Goal: Task Accomplishment & Management: Use online tool/utility

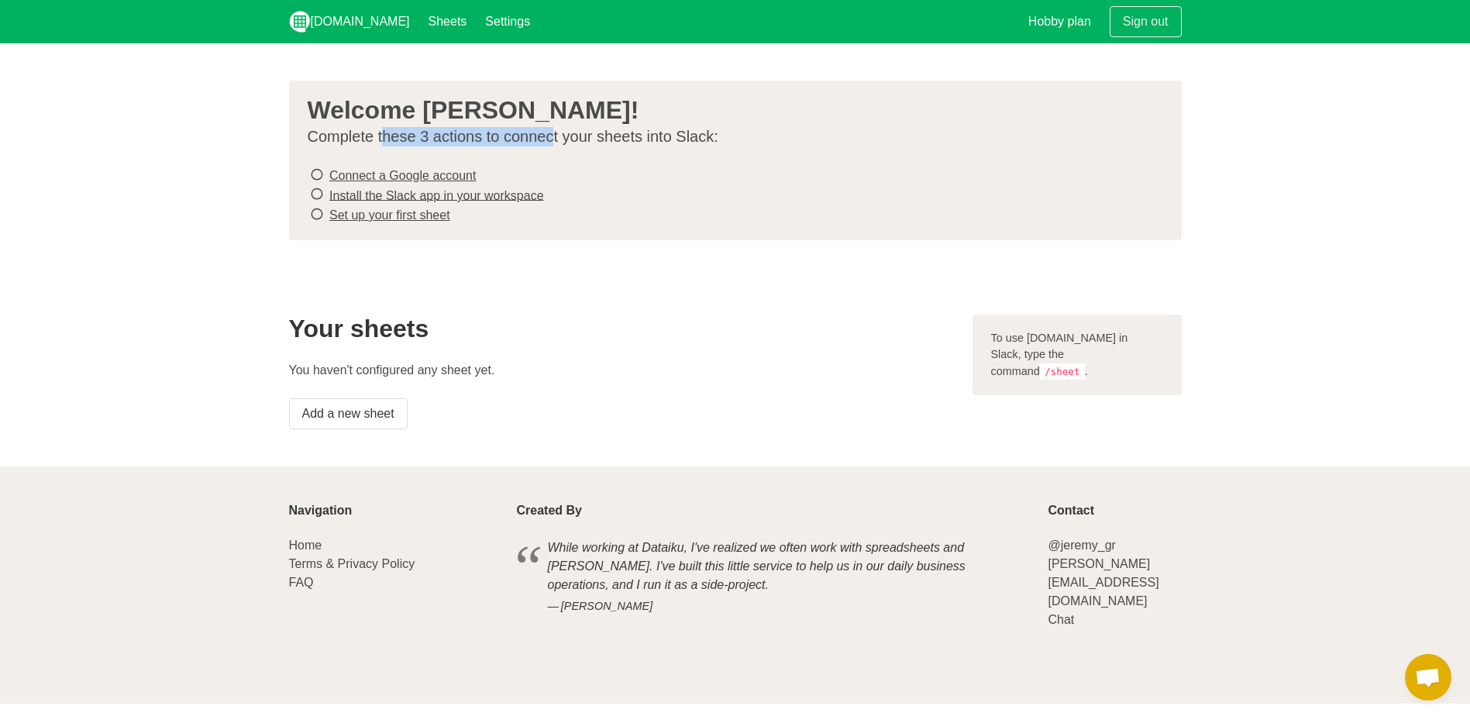
drag, startPoint x: 387, startPoint y: 142, endPoint x: 550, endPoint y: 139, distance: 162.8
click at [550, 139] on p "Complete these 3 actions to connect your sheets into Slack:" at bounding box center [729, 136] width 843 height 19
drag, startPoint x: 550, startPoint y: 139, endPoint x: 625, endPoint y: 201, distance: 97.3
click at [656, 191] on li "Install the Slack app in your workspace" at bounding box center [729, 195] width 843 height 20
click at [451, 173] on link "Connect a Google account" at bounding box center [402, 175] width 146 height 13
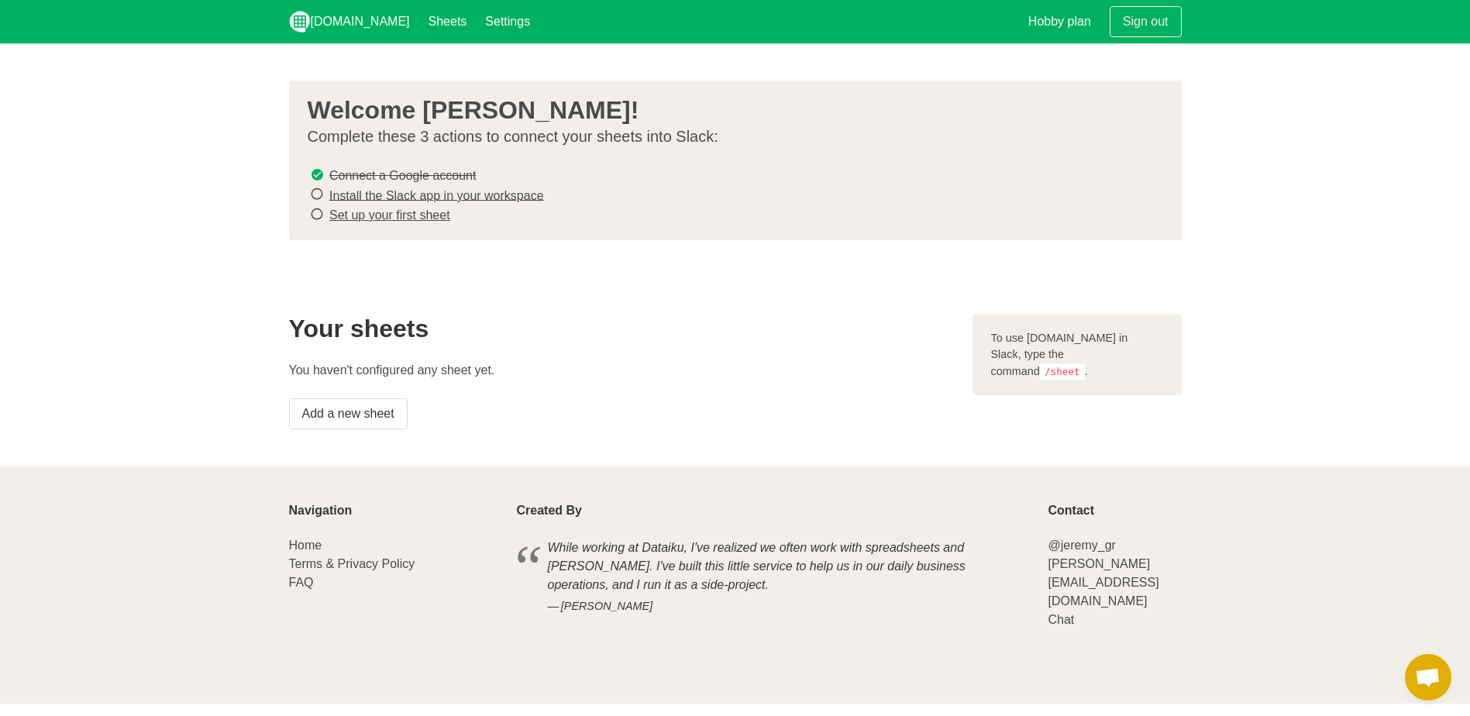
click at [425, 218] on link "Set up your first sheet" at bounding box center [389, 214] width 121 height 13
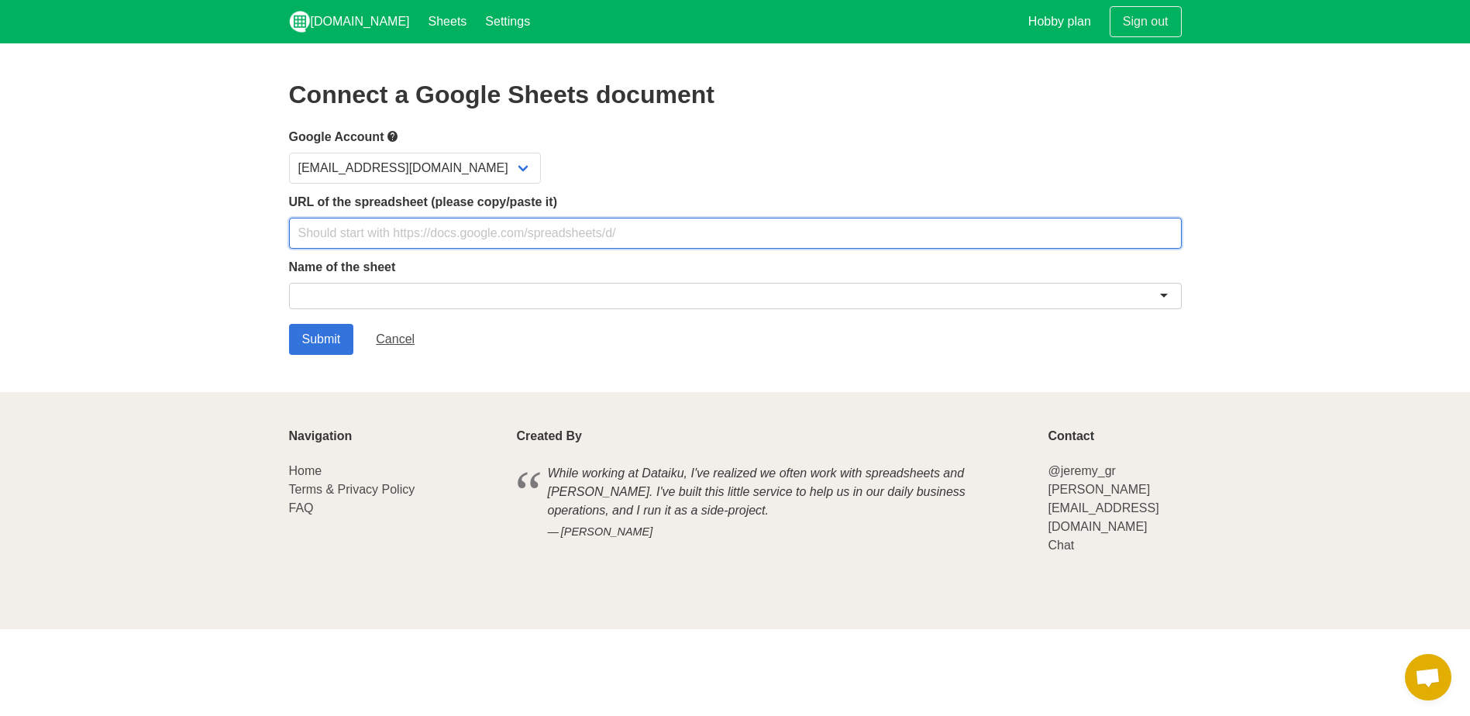
click at [446, 235] on input "text" at bounding box center [735, 233] width 893 height 31
click at [399, 235] on input "text" at bounding box center [735, 233] width 893 height 31
paste input "https://docs.google.com/spreadsheets/d/1A6v3oSoIIgEe_bHaCHiwmmH_E0qDg3Np43UySG_…"
type input "https://docs.google.com/spreadsheets/d/1A6v3oSoIIgEe_bHaCHiwmmH_E0qDg3Np43UySG_…"
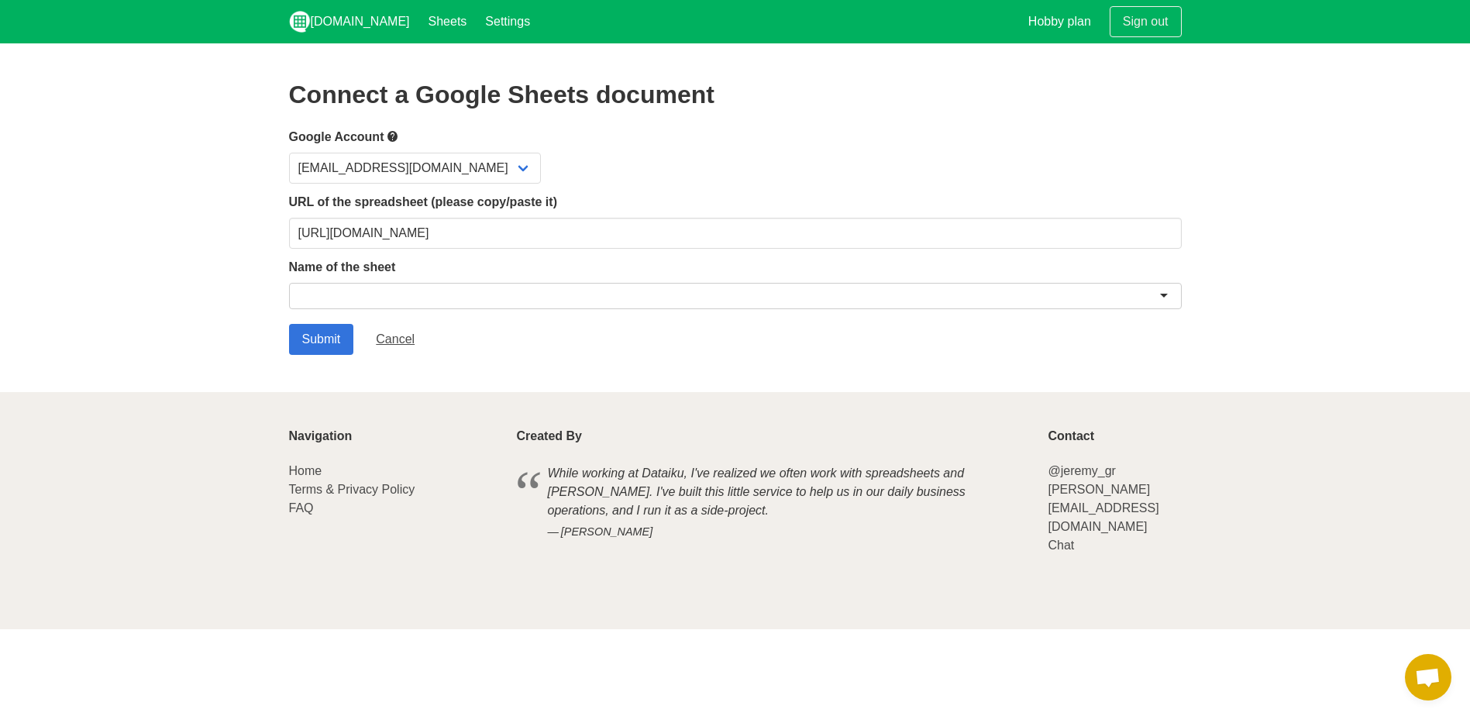
click at [360, 289] on div at bounding box center [735, 296] width 893 height 26
click at [475, 165] on select "iscreammedia25@gmail.com" at bounding box center [415, 168] width 252 height 31
click at [577, 153] on div "iscreammedia25@gmail.com" at bounding box center [735, 168] width 893 height 31
click at [321, 336] on input "Submit" at bounding box center [321, 339] width 65 height 31
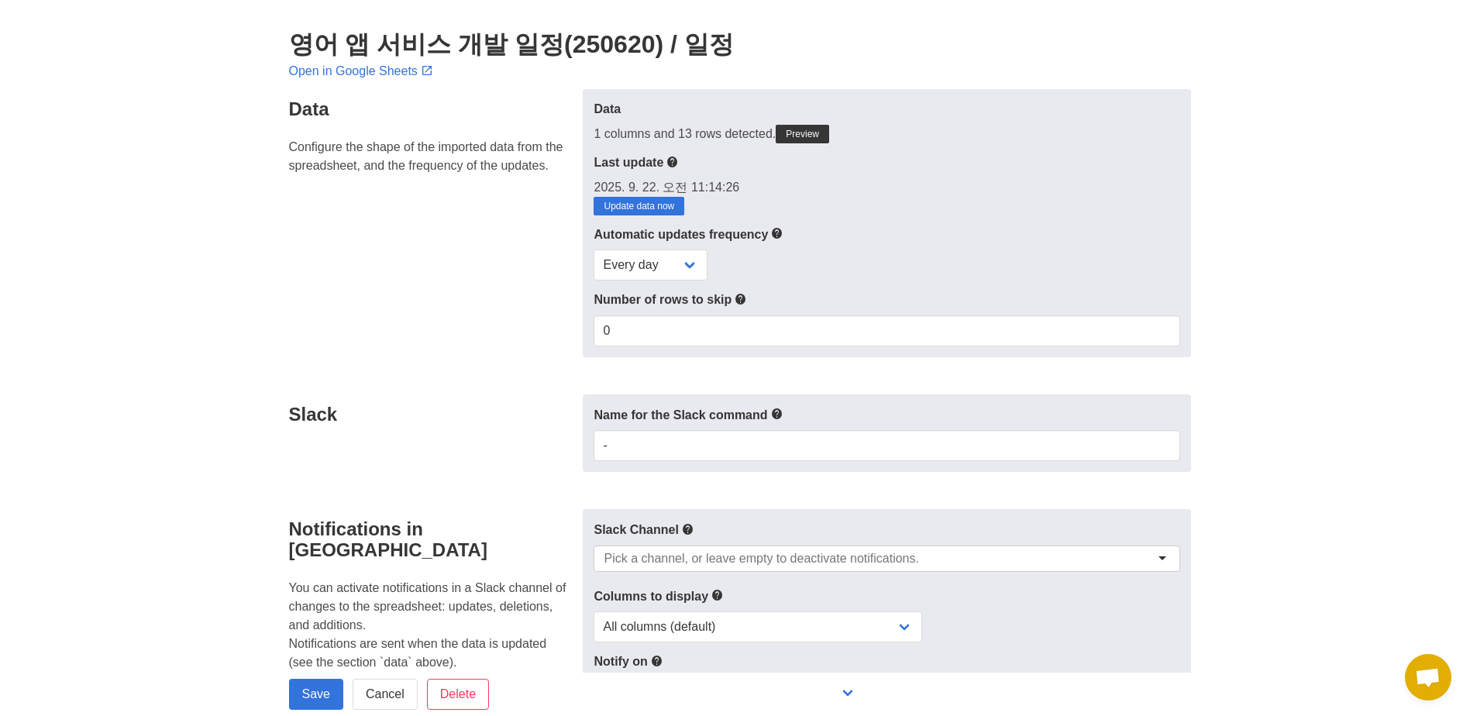
scroll to position [77, 0]
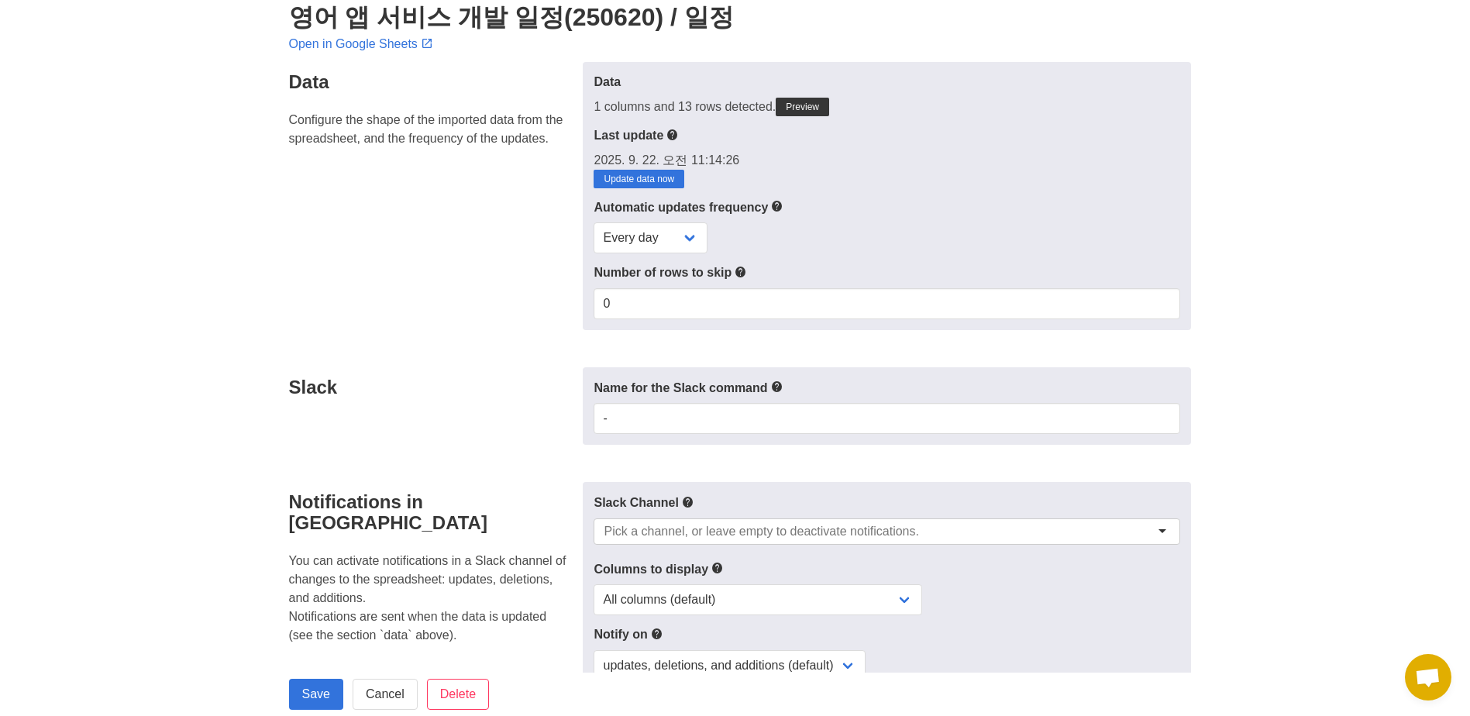
click at [863, 521] on div at bounding box center [887, 531] width 586 height 26
click at [1310, 567] on section "영어 앱 서비스 개발 일정(250620) / 일정 Open in Google Sheets Data Configure the shape of t…" at bounding box center [735, 634] width 1470 height 1336
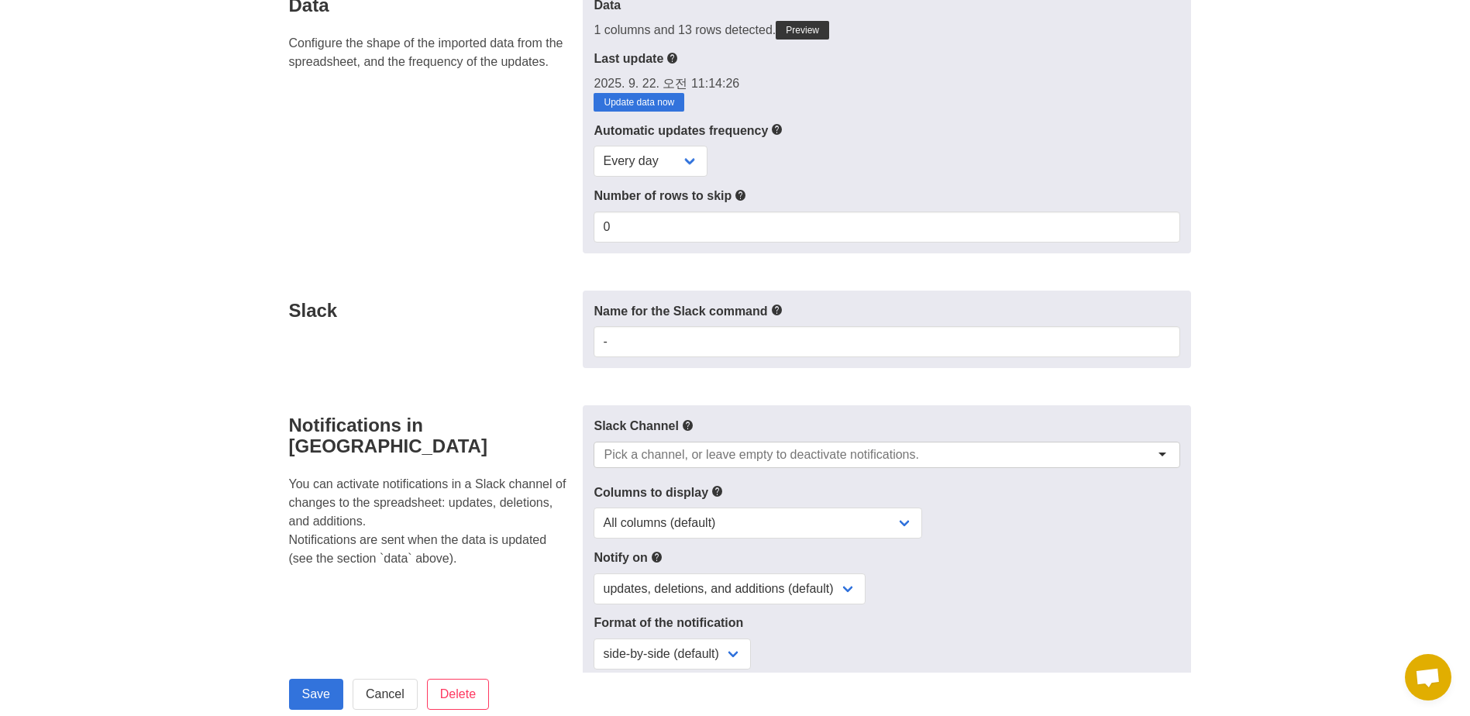
scroll to position [155, 0]
click at [732, 447] on input "select-one" at bounding box center [761, 453] width 315 height 15
click at [684, 425] on icon at bounding box center [688, 424] width 12 height 19
drag, startPoint x: 1282, startPoint y: 372, endPoint x: 1275, endPoint y: 461, distance: 89.4
click at [1282, 372] on section "영어 앱 서비스 개발 일정(250620) / 일정 Open in Google Sheets Data Configure the shape of t…" at bounding box center [735, 556] width 1470 height 1336
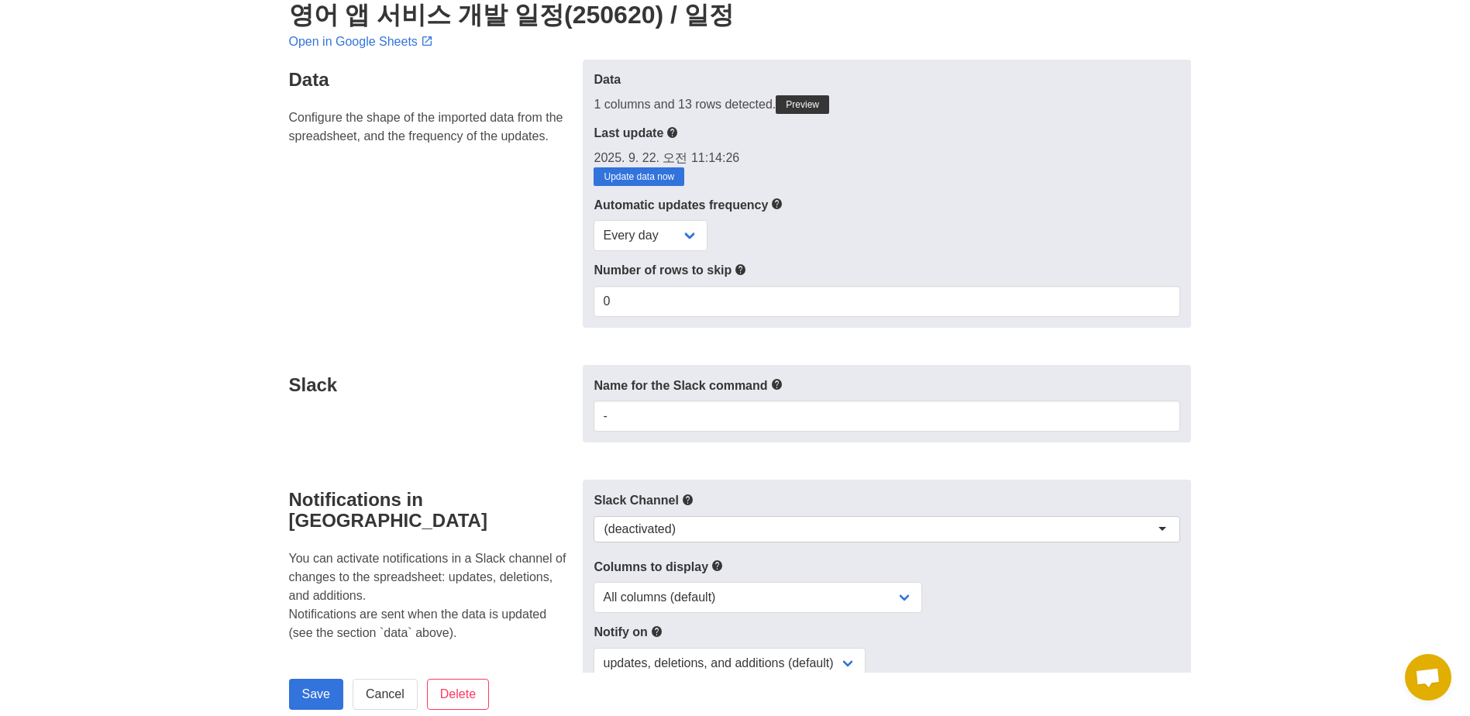
scroll to position [0, 0]
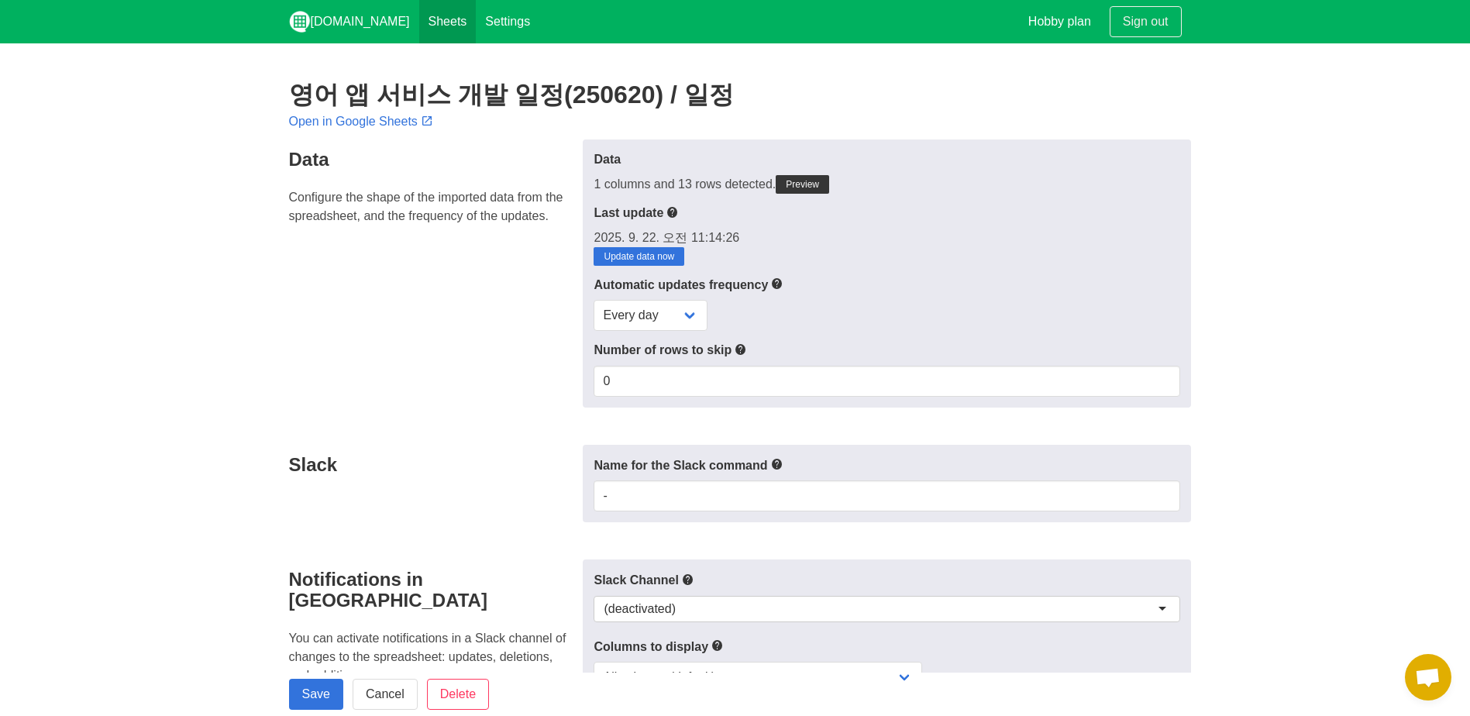
click at [424, 26] on link "Sheets" at bounding box center [447, 21] width 57 height 43
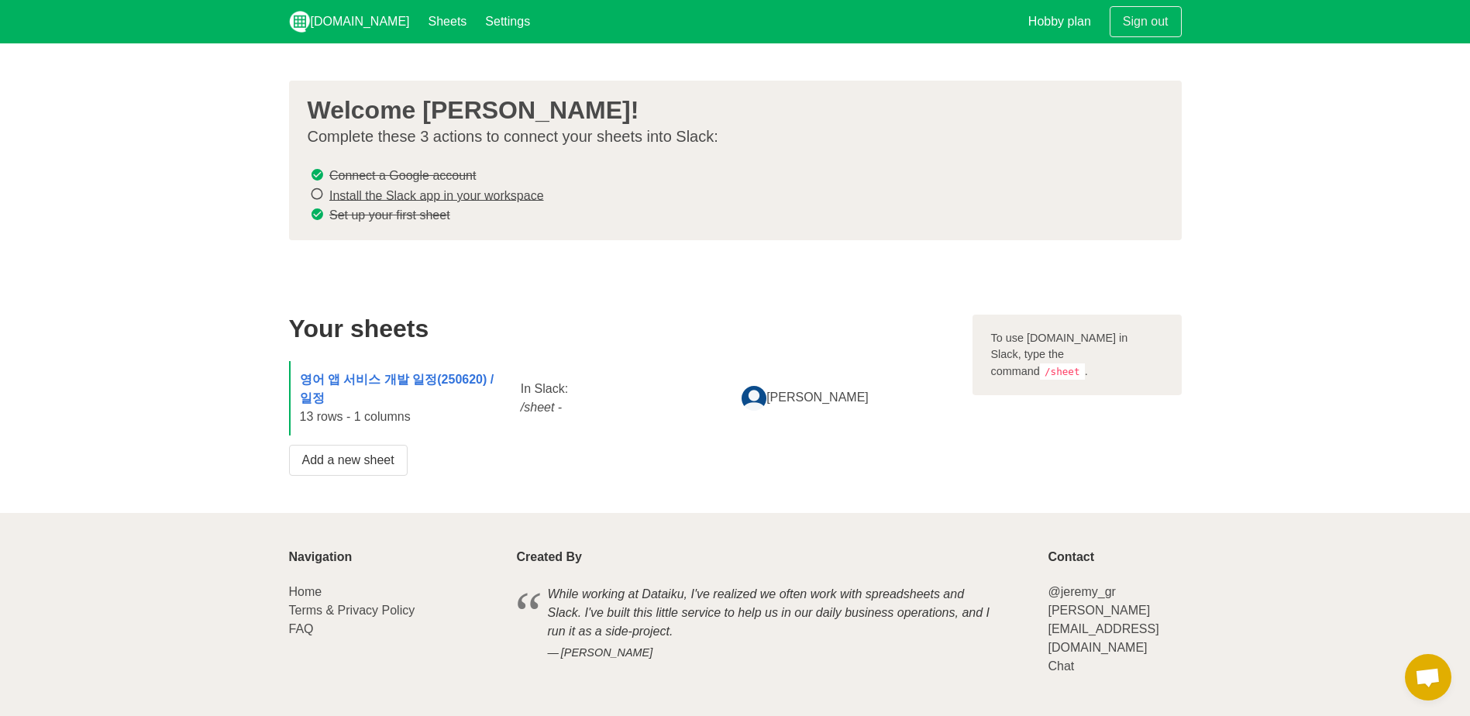
click at [463, 195] on link "Install the Slack app in your workspace" at bounding box center [436, 194] width 215 height 13
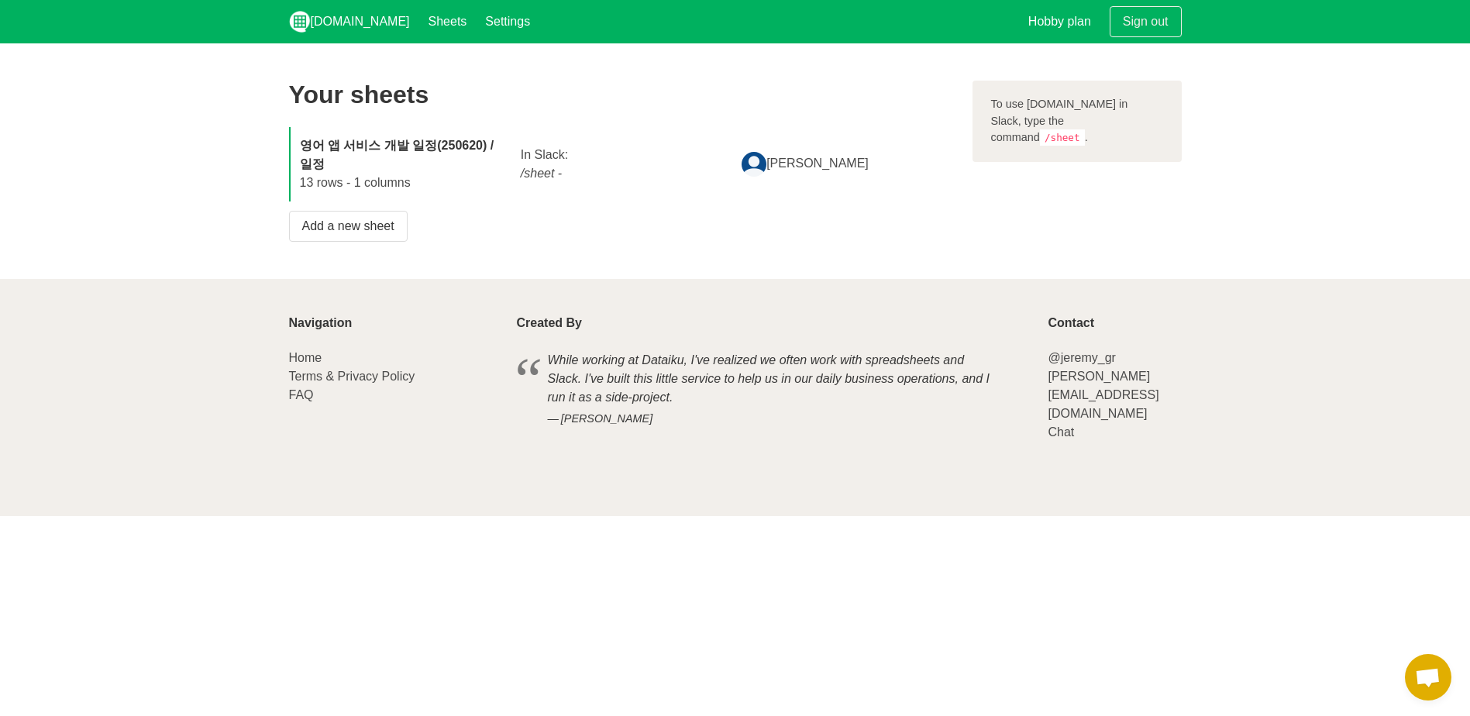
click at [403, 146] on strong "영어 앱 서비스 개발 일정(250620) / 일정" at bounding box center [397, 155] width 195 height 32
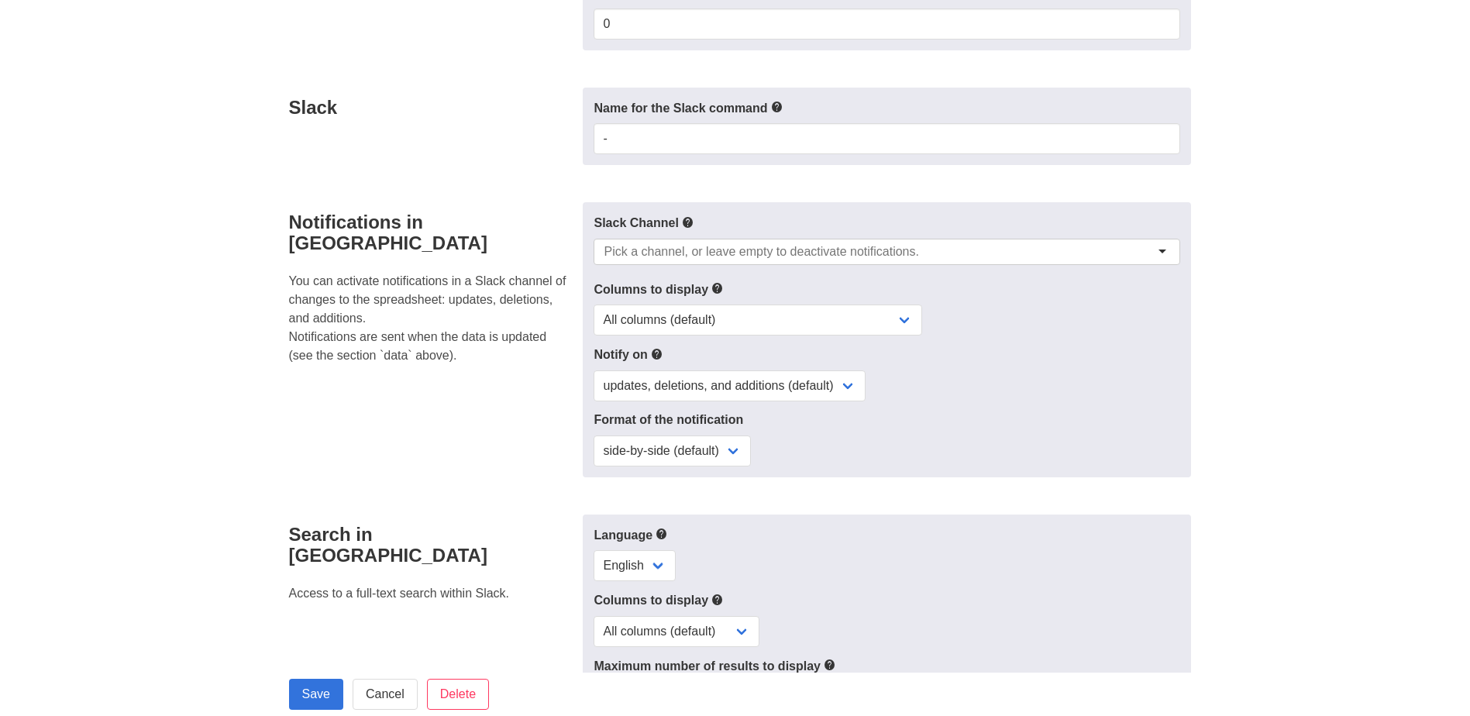
scroll to position [465, 0]
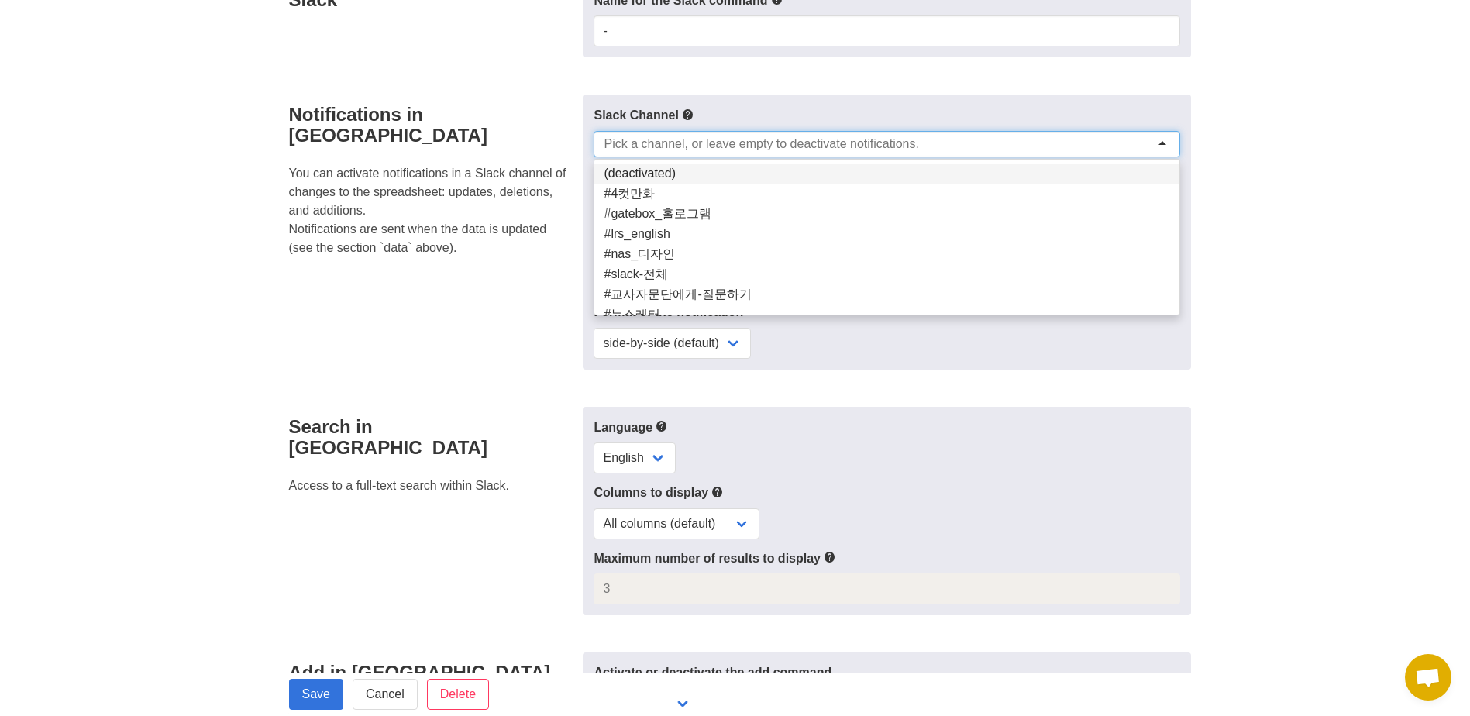
click at [802, 143] on input "select-one" at bounding box center [761, 143] width 315 height 15
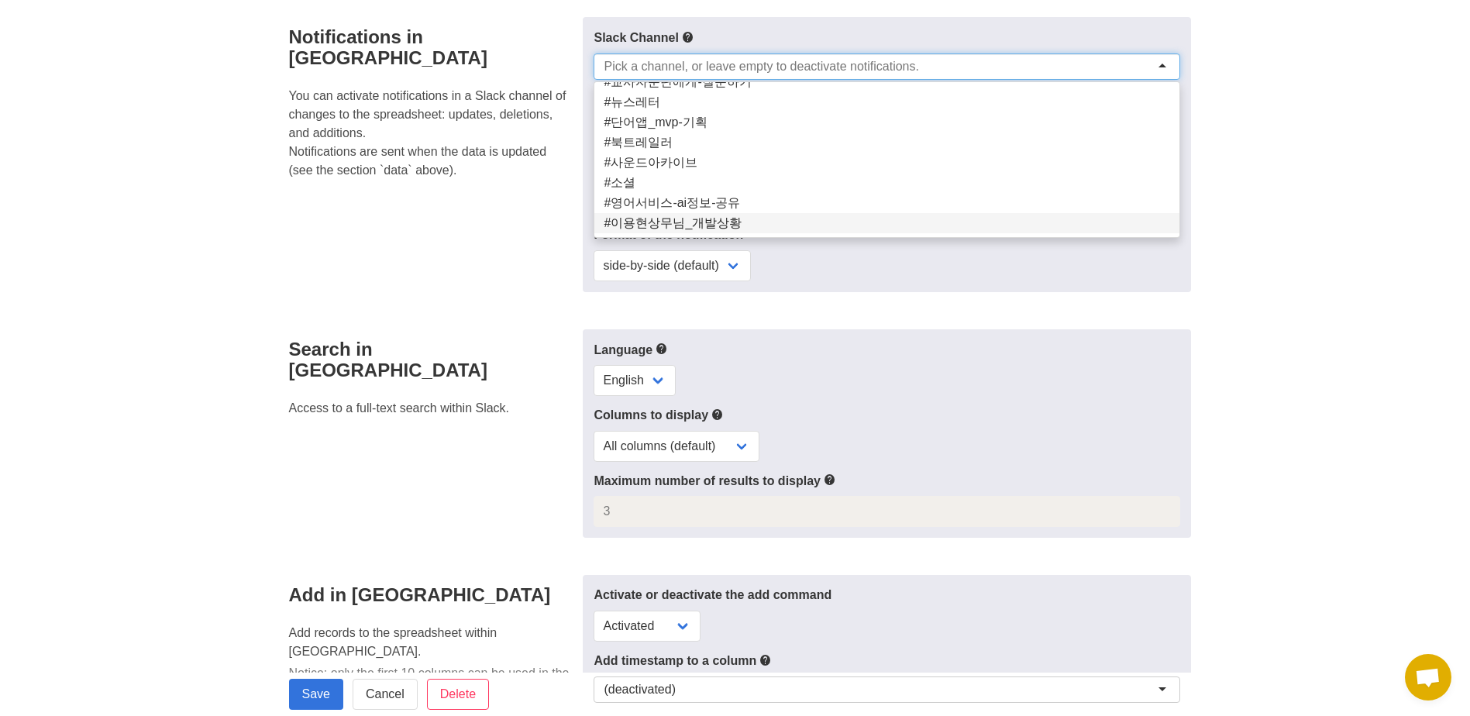
click at [1229, 294] on section "영어 앱 서비스 개발 일정(250620) / 일정 Open in Google Sheets Data Configure the shape of t…" at bounding box center [735, 169] width 1470 height 1336
click at [918, 64] on input "select-one" at bounding box center [761, 66] width 315 height 15
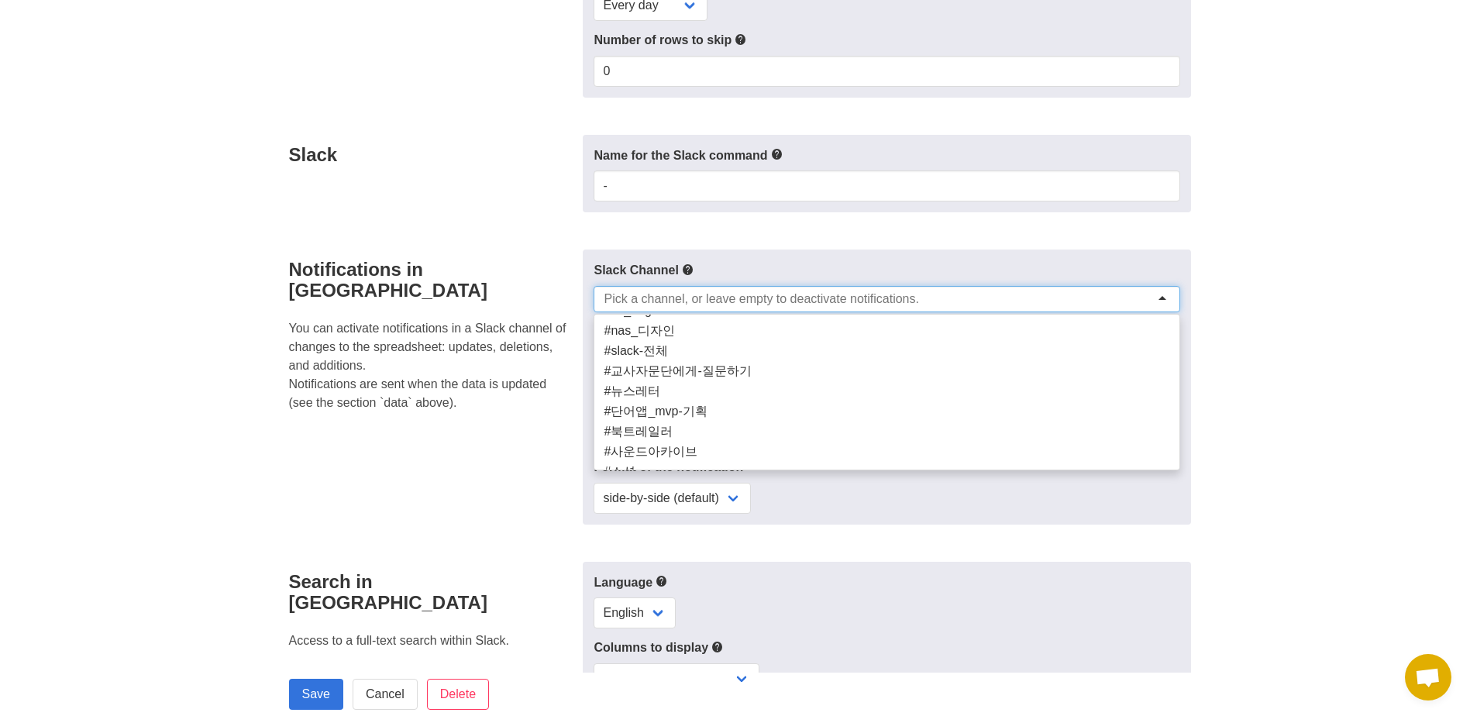
scroll to position [0, 0]
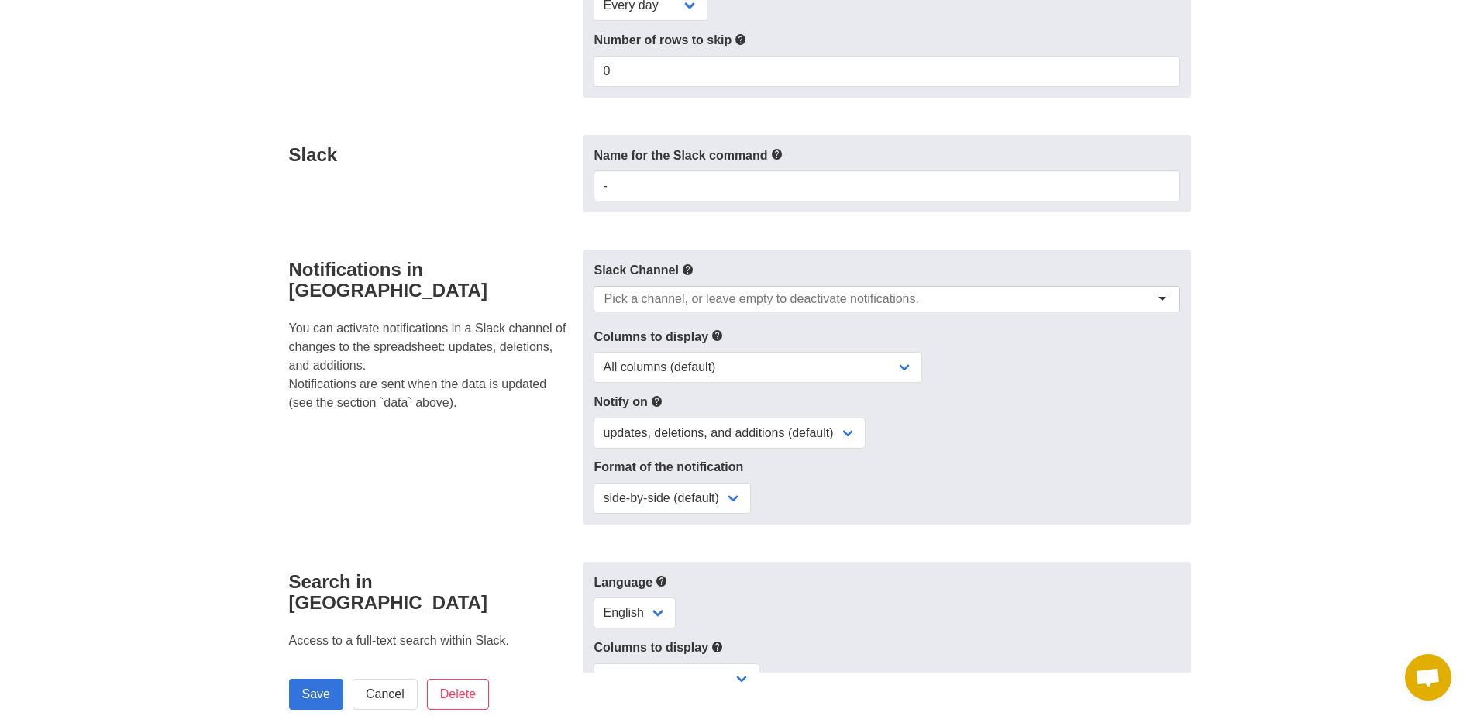
click at [1282, 418] on section "영어 앱 서비스 개발 일정(250620) / 일정 Open in Google Sheets Data Configure the shape of t…" at bounding box center [735, 401] width 1470 height 1336
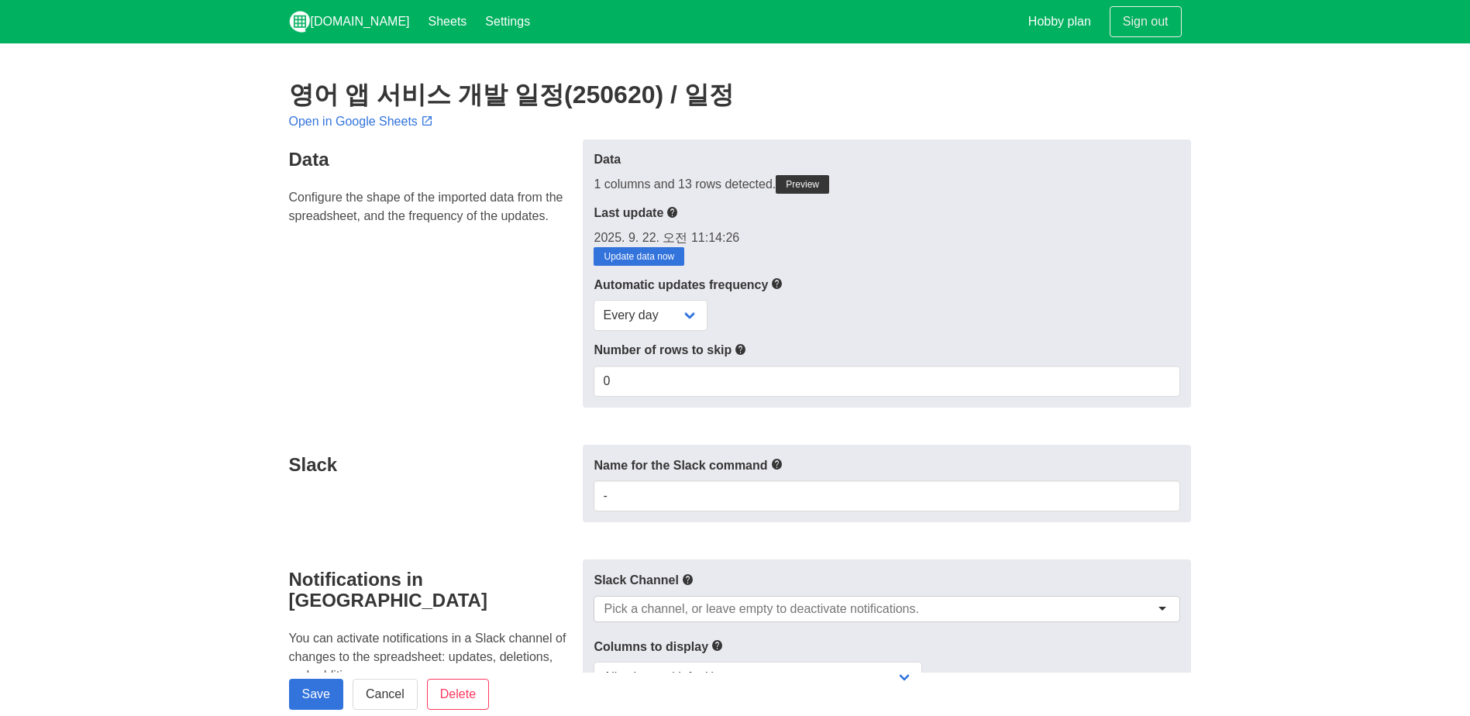
scroll to position [310, 0]
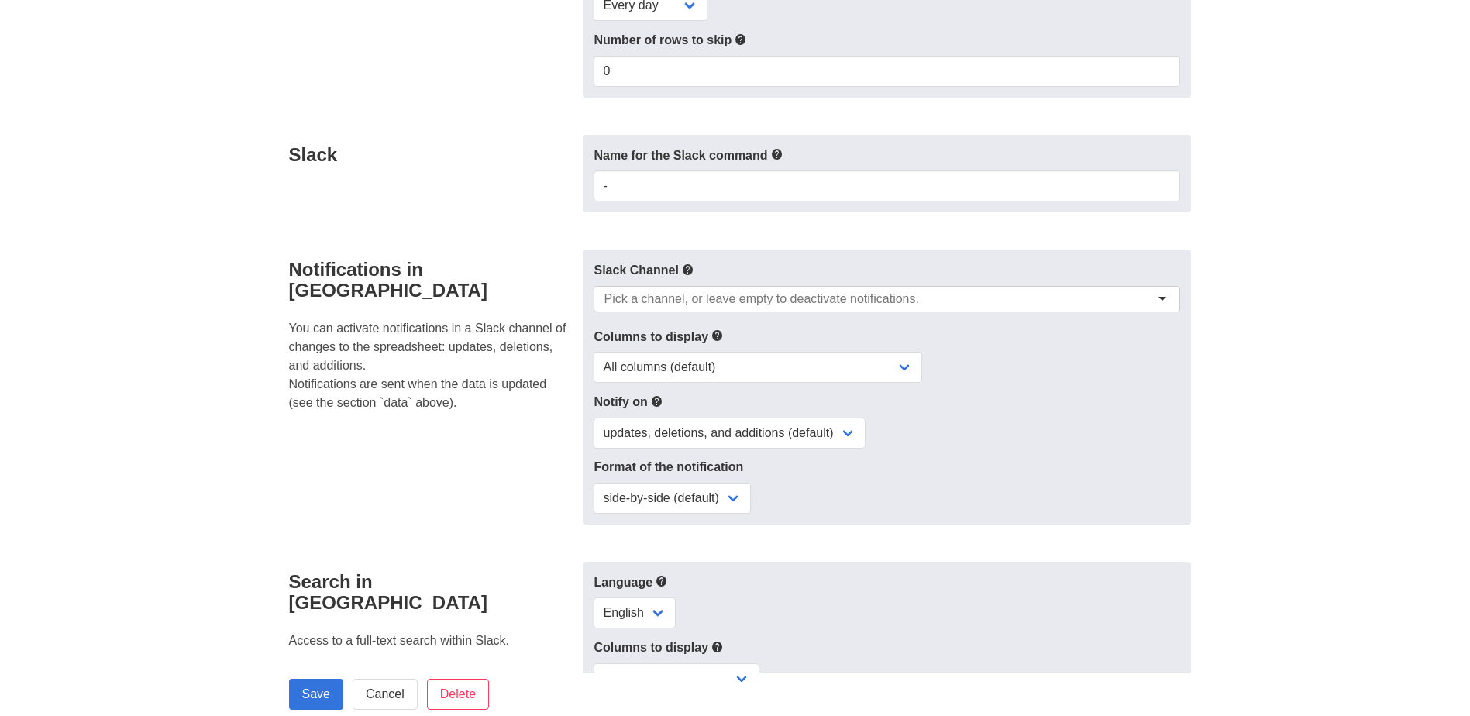
click at [814, 286] on div at bounding box center [887, 299] width 586 height 26
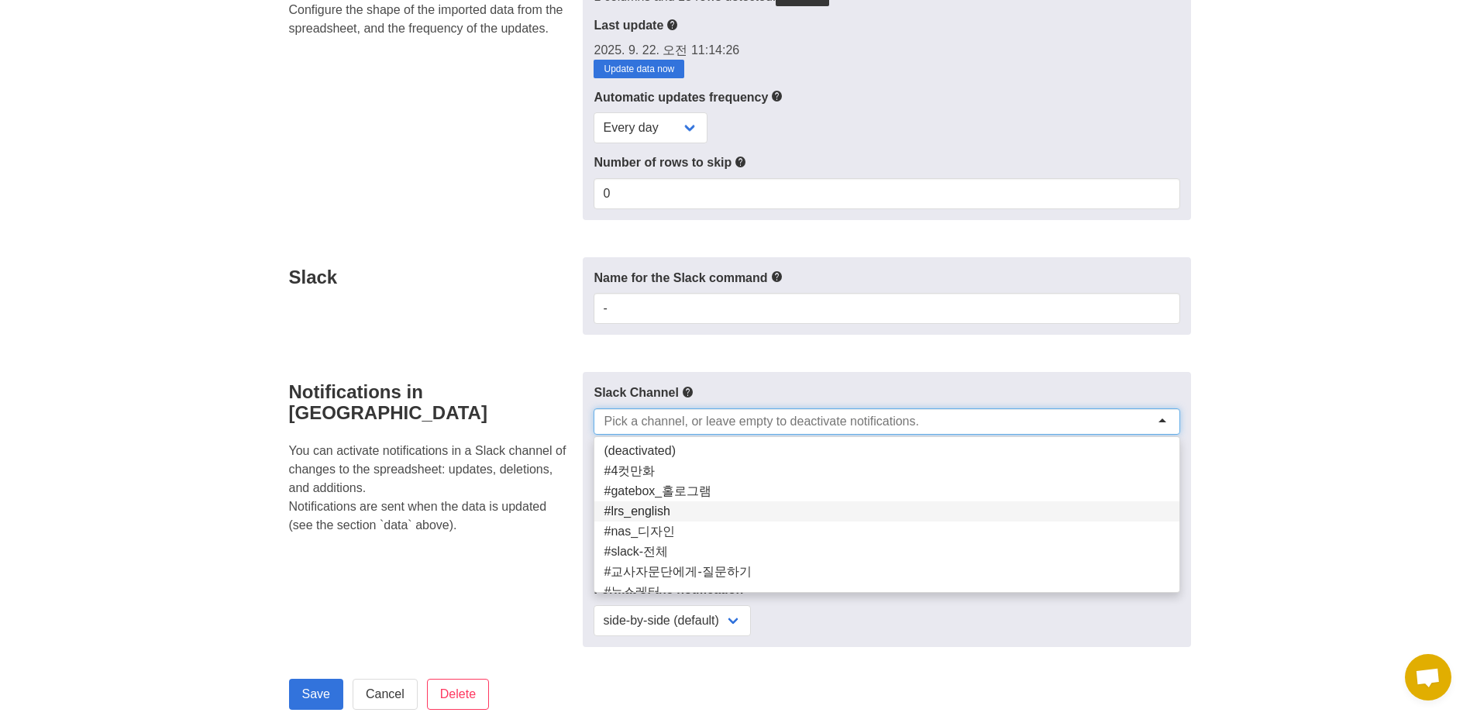
scroll to position [0, 0]
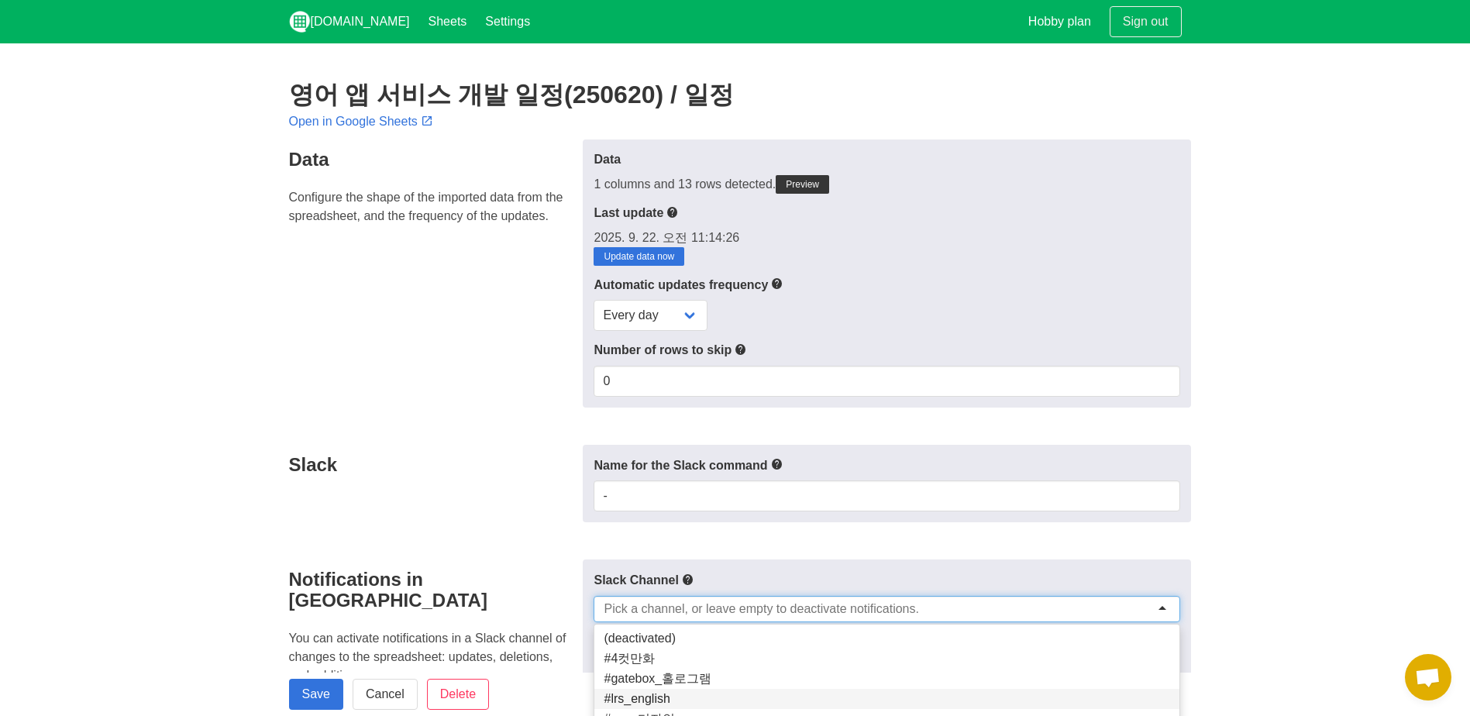
click at [1248, 386] on section "영어 앱 서비스 개발 일정(250620) / 일정 Open in Google Sheets Data Configure the shape of t…" at bounding box center [735, 711] width 1470 height 1336
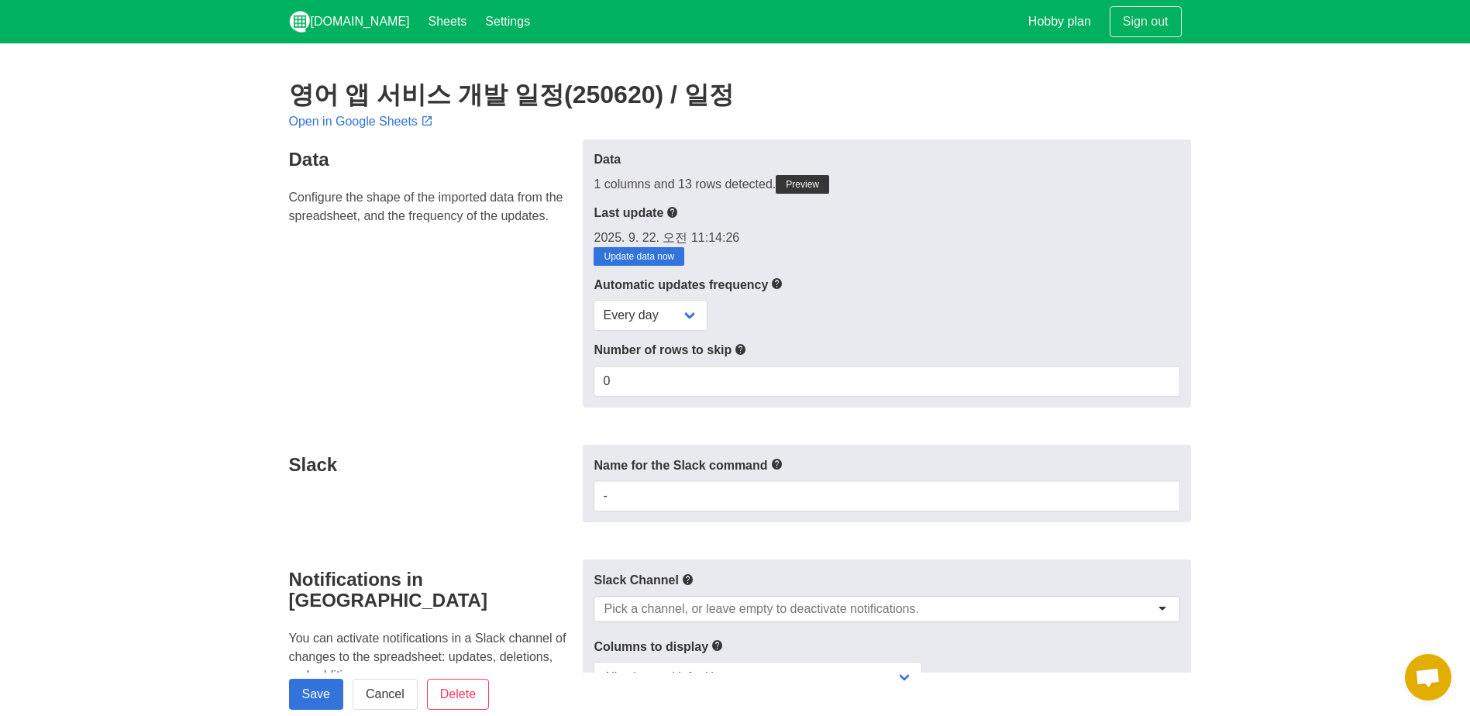
click at [671, 298] on div "Automatic updates frequency Every day Every hour Every 30 min Every 15 min" at bounding box center [887, 303] width 586 height 57
click at [893, 292] on label "Automatic updates frequency" at bounding box center [887, 284] width 586 height 19
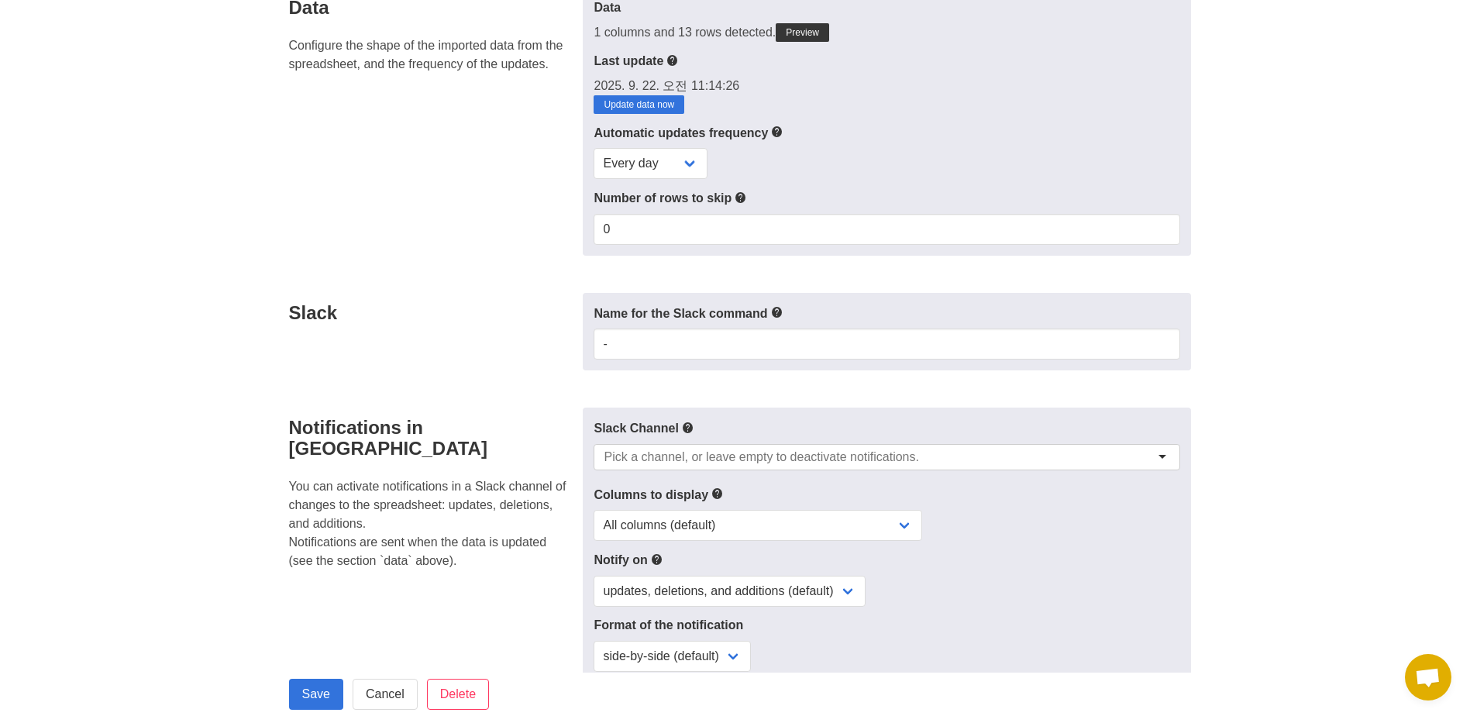
scroll to position [387, 0]
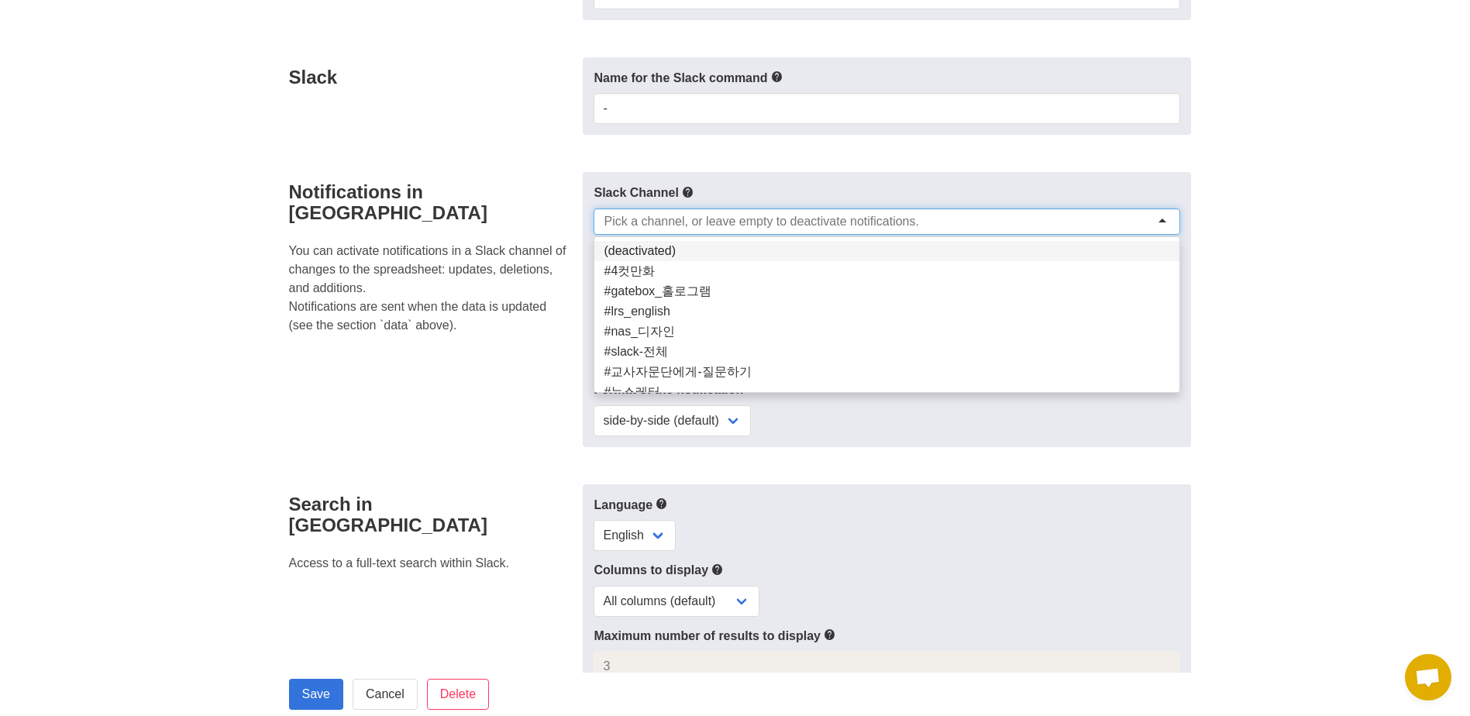
click at [870, 223] on input "select-one" at bounding box center [761, 221] width 315 height 15
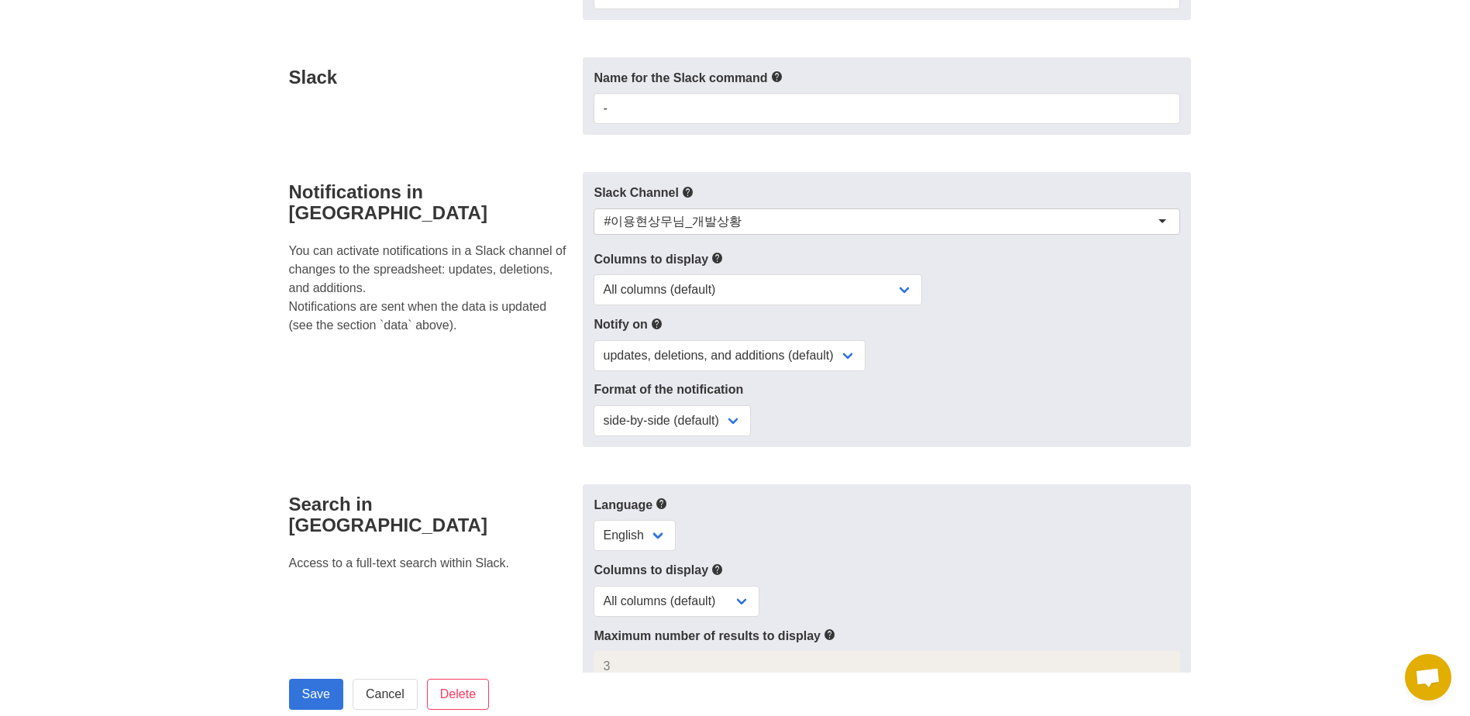
click at [1138, 381] on label "Format of the notification" at bounding box center [887, 390] width 586 height 19
click at [894, 290] on select "All columns (default) Only columns with modified values Columns with modified v…" at bounding box center [758, 289] width 329 height 31
drag, startPoint x: 1176, startPoint y: 340, endPoint x: 1169, endPoint y: 376, distance: 36.2
click at [1176, 340] on div "updates, deletions, and additions (default) updates only updates and additions …" at bounding box center [887, 355] width 586 height 31
click at [1385, 417] on section "영어 앱 서비스 개발 일정(250620) / 일정 Open in Google Sheets Data Configure the shape of t…" at bounding box center [735, 324] width 1470 height 1336
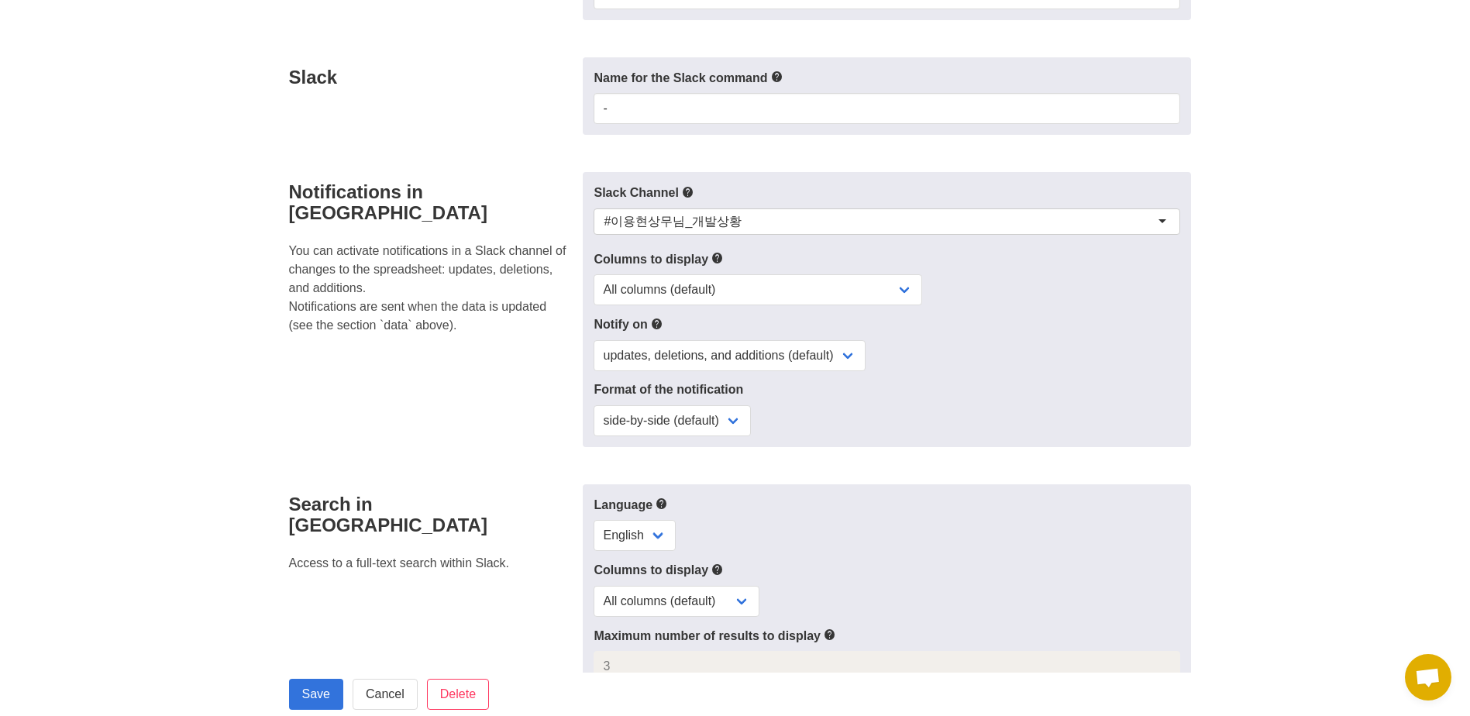
scroll to position [0, 0]
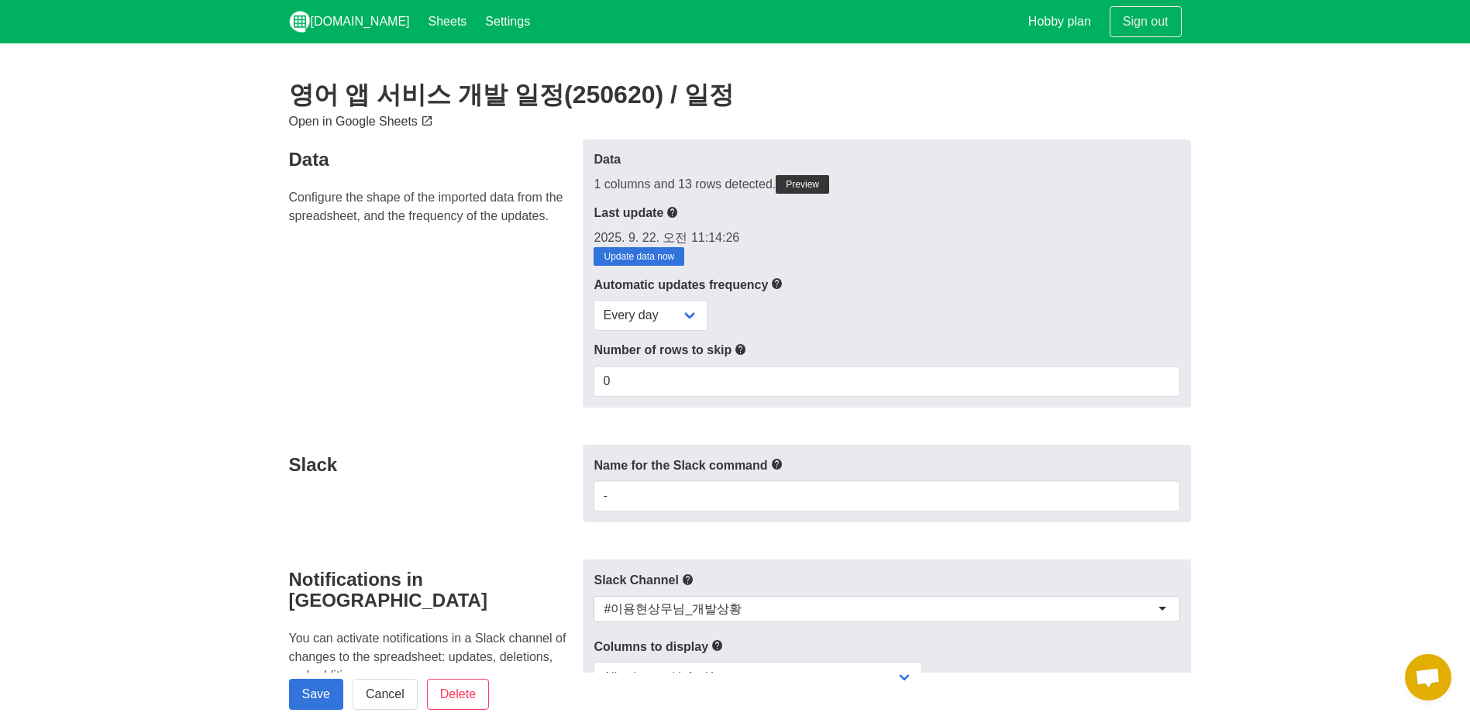
click at [372, 126] on link "Open in Google Sheets" at bounding box center [362, 121] width 147 height 13
click at [419, 15] on link "Sheets" at bounding box center [447, 21] width 57 height 43
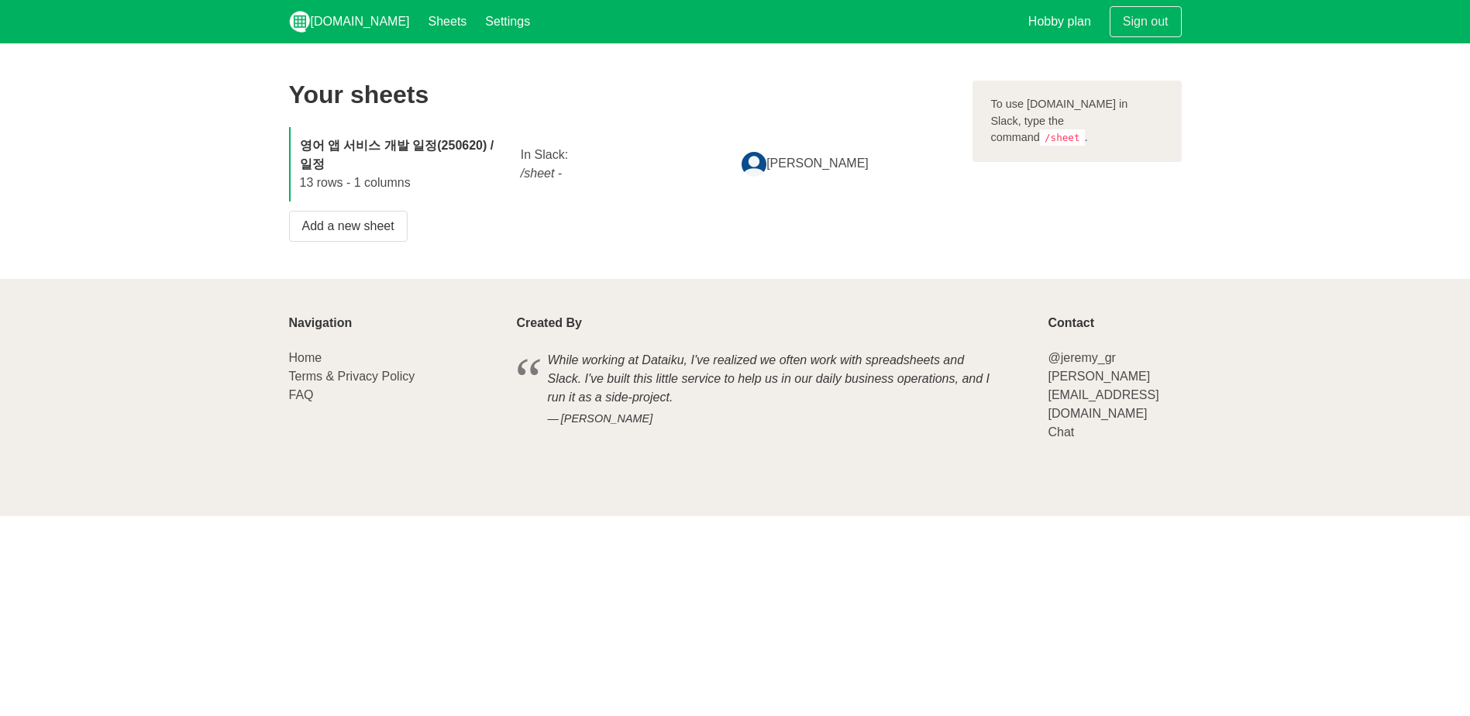
click at [362, 146] on strong "영어 앱 서비스 개발 일정(250620) / 일정" at bounding box center [397, 155] width 195 height 32
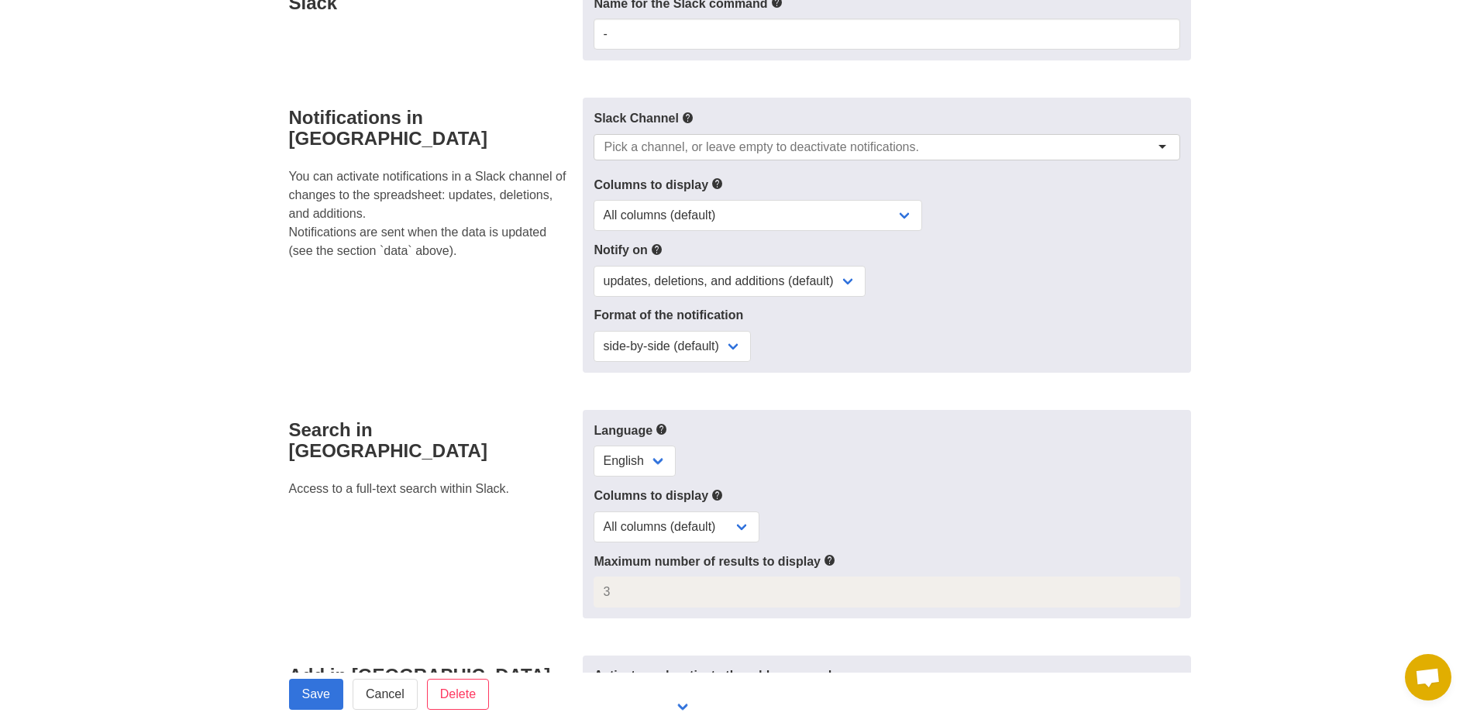
scroll to position [542, 0]
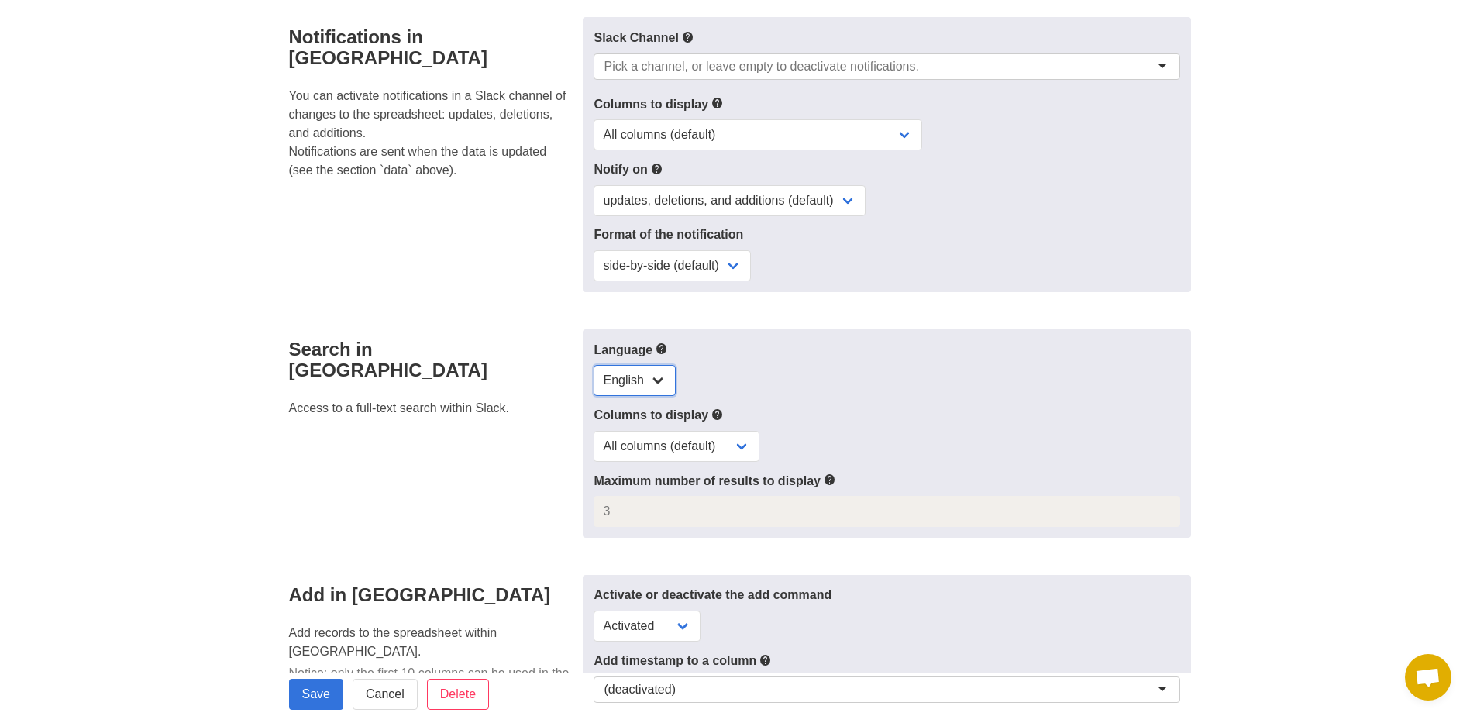
click at [632, 370] on select "English" at bounding box center [635, 380] width 82 height 31
click at [915, 390] on div "English" at bounding box center [887, 380] width 586 height 31
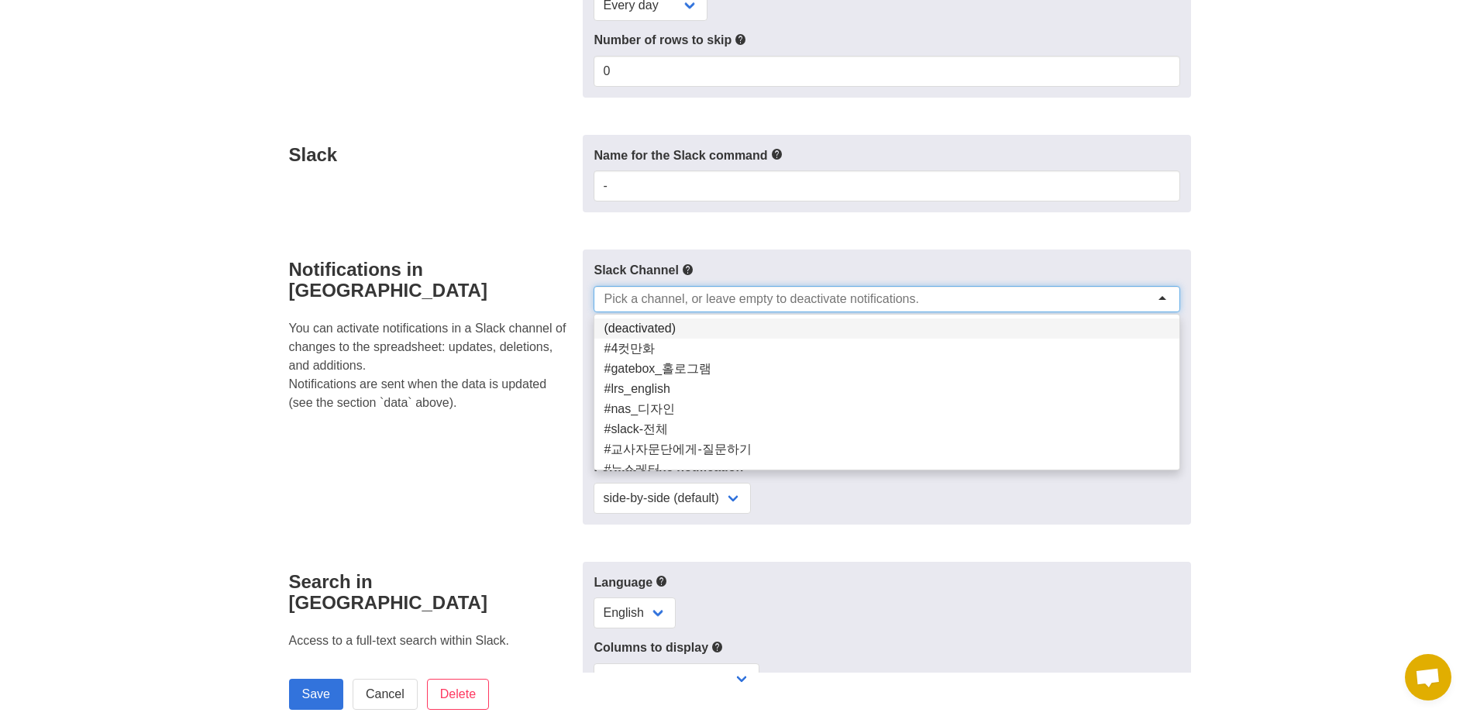
click at [769, 291] on input "select-one" at bounding box center [761, 298] width 315 height 15
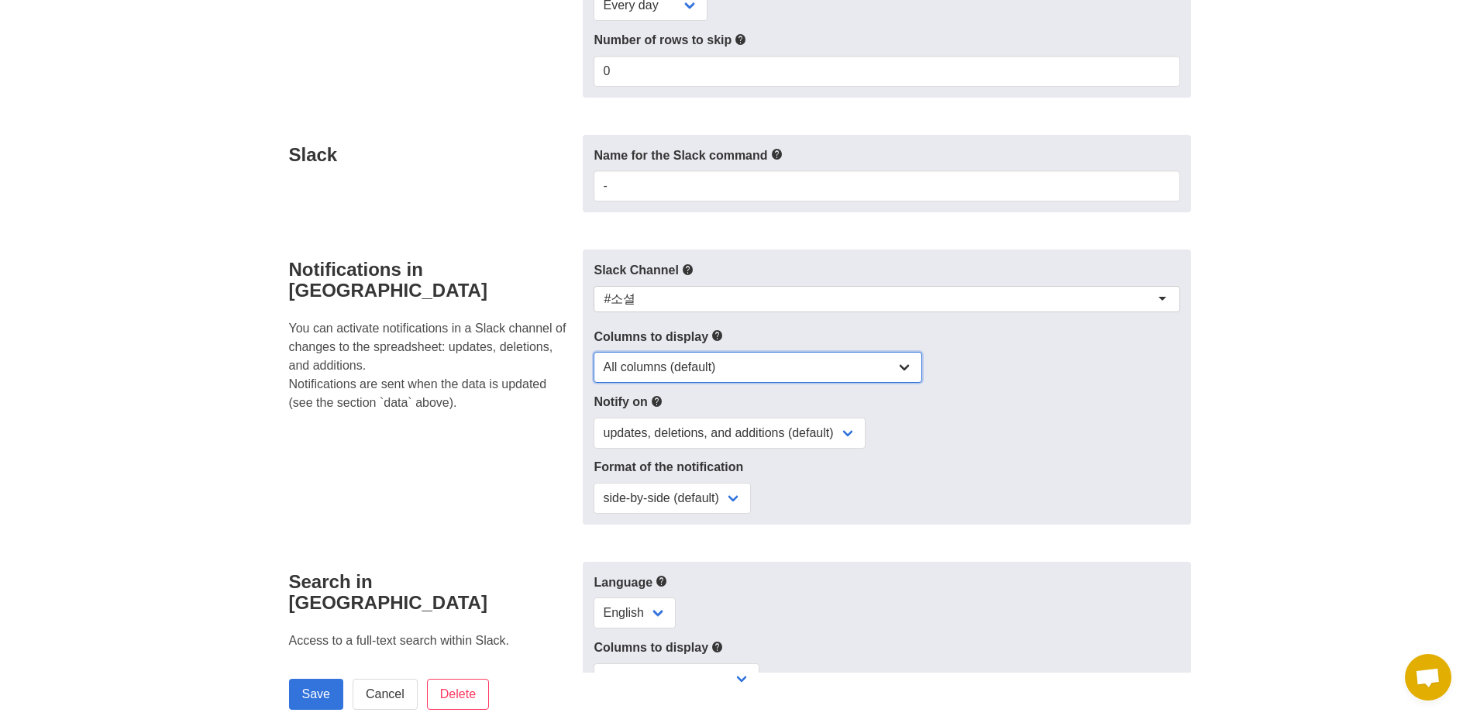
click at [790, 368] on select "All columns (default) Only columns with modified values Columns with modified v…" at bounding box center [758, 367] width 329 height 31
click at [1032, 413] on div "Notify on updates, deletions, and additions (default) updates only updates and …" at bounding box center [887, 420] width 586 height 57
click at [788, 437] on select "updates, deletions, and additions (default) updates only updates and additions …" at bounding box center [730, 433] width 272 height 31
click at [1025, 449] on div "Slack Channel #소셜 #소셜 (deactivated) #4컷만화 #gatebox_홀로그램 #lrs_english #nas_디자인 #…" at bounding box center [887, 387] width 608 height 275
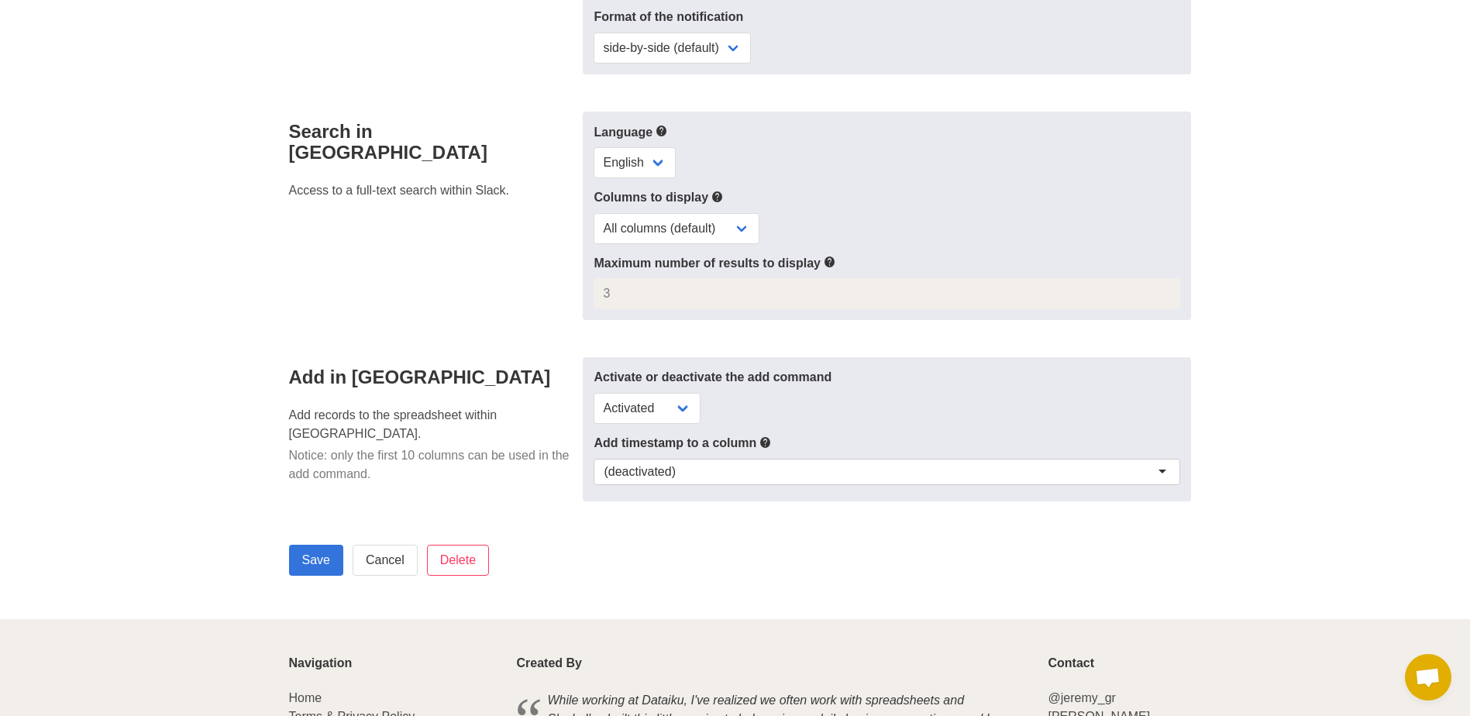
scroll to position [775, 0]
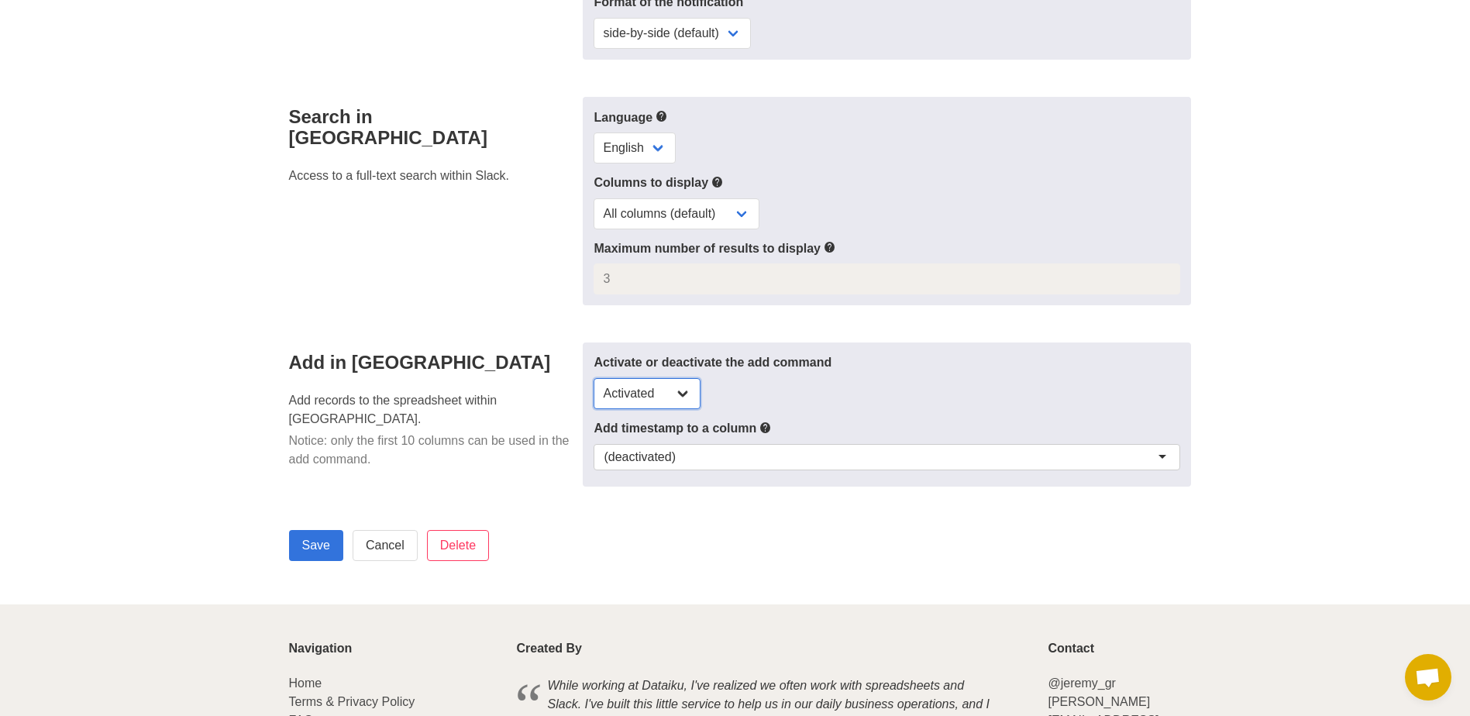
click at [673, 389] on select "Activated Deactivated" at bounding box center [647, 393] width 107 height 31
click at [894, 392] on div "Activate or deactivate the add command Activated Deactivated" at bounding box center [887, 381] width 586 height 56
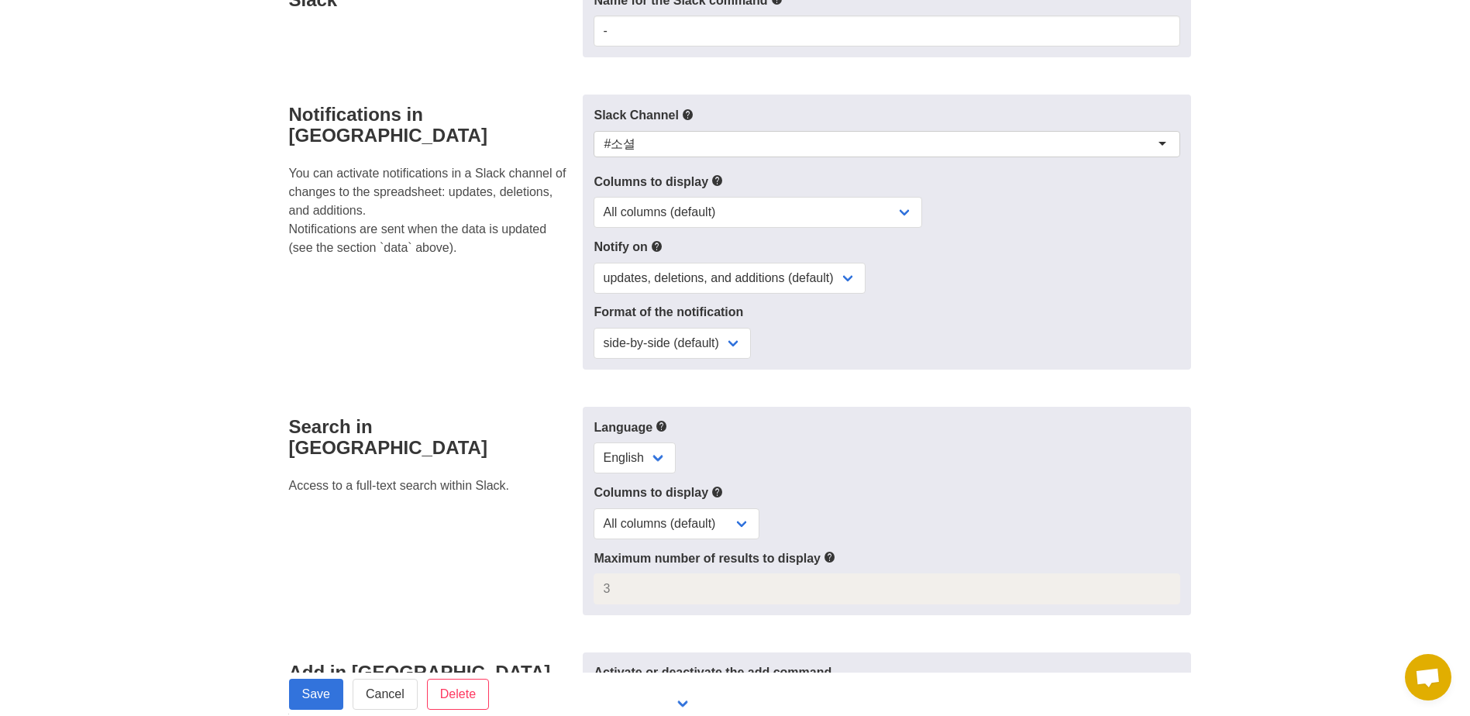
scroll to position [0, 0]
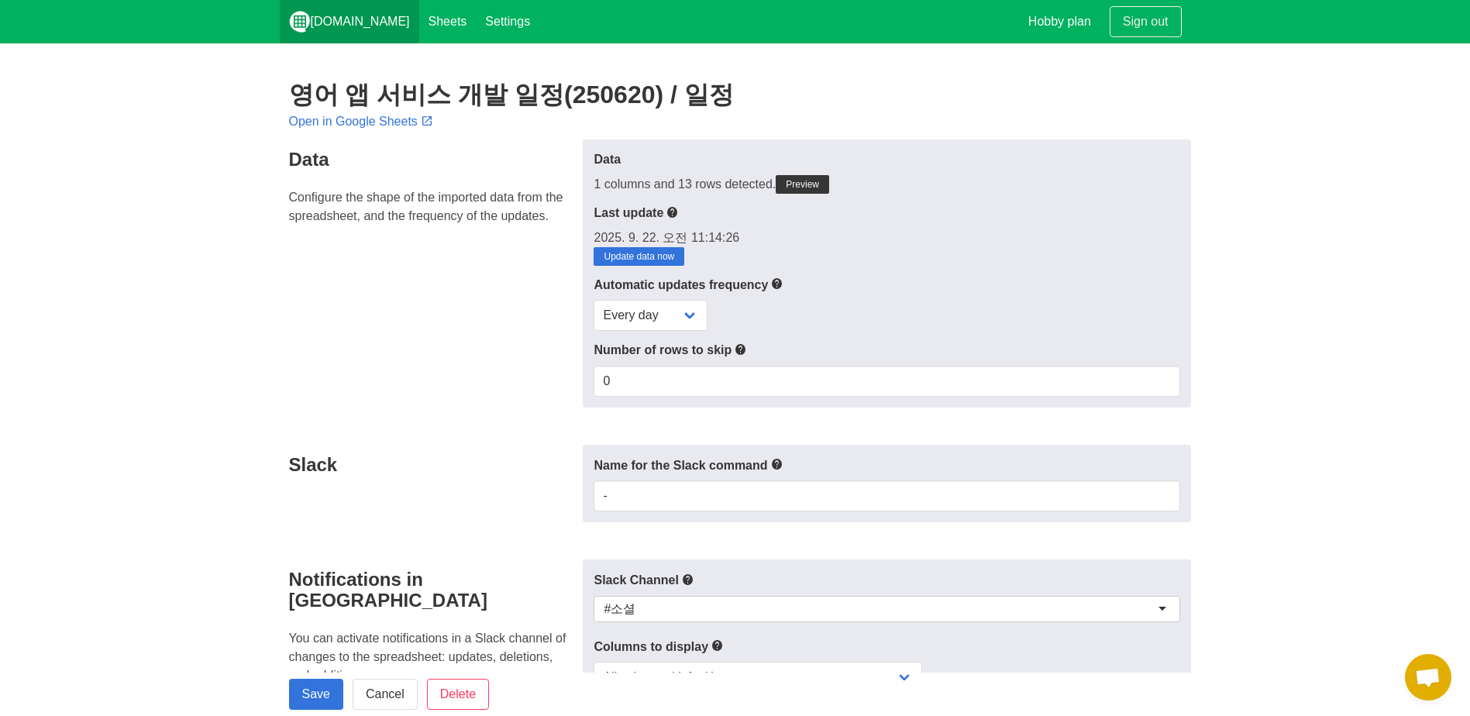
click at [340, 6] on link "[DOMAIN_NAME]" at bounding box center [349, 21] width 139 height 43
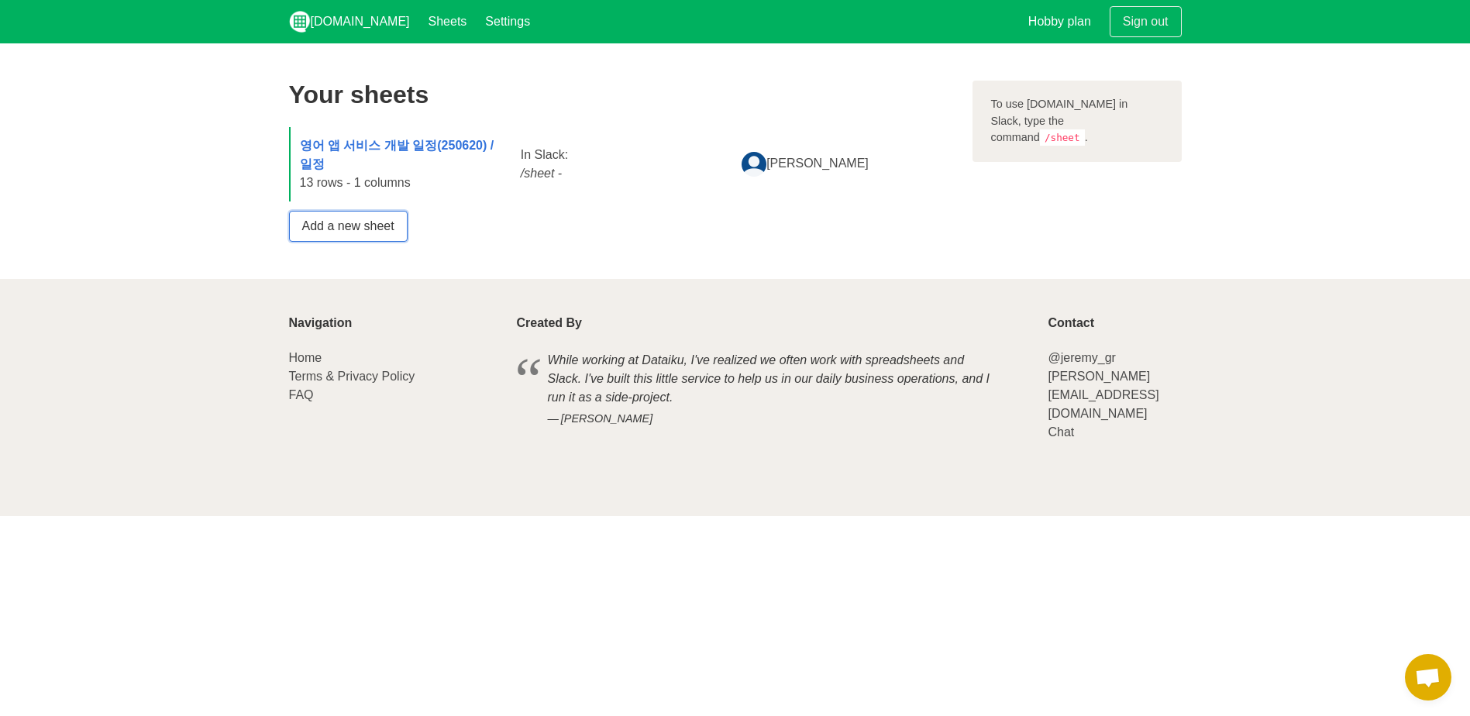
click at [334, 225] on link "Add a new sheet" at bounding box center [348, 226] width 119 height 31
click at [346, 149] on strong "영어 앱 서비스 개발 일정(250620) / 일정" at bounding box center [397, 155] width 195 height 32
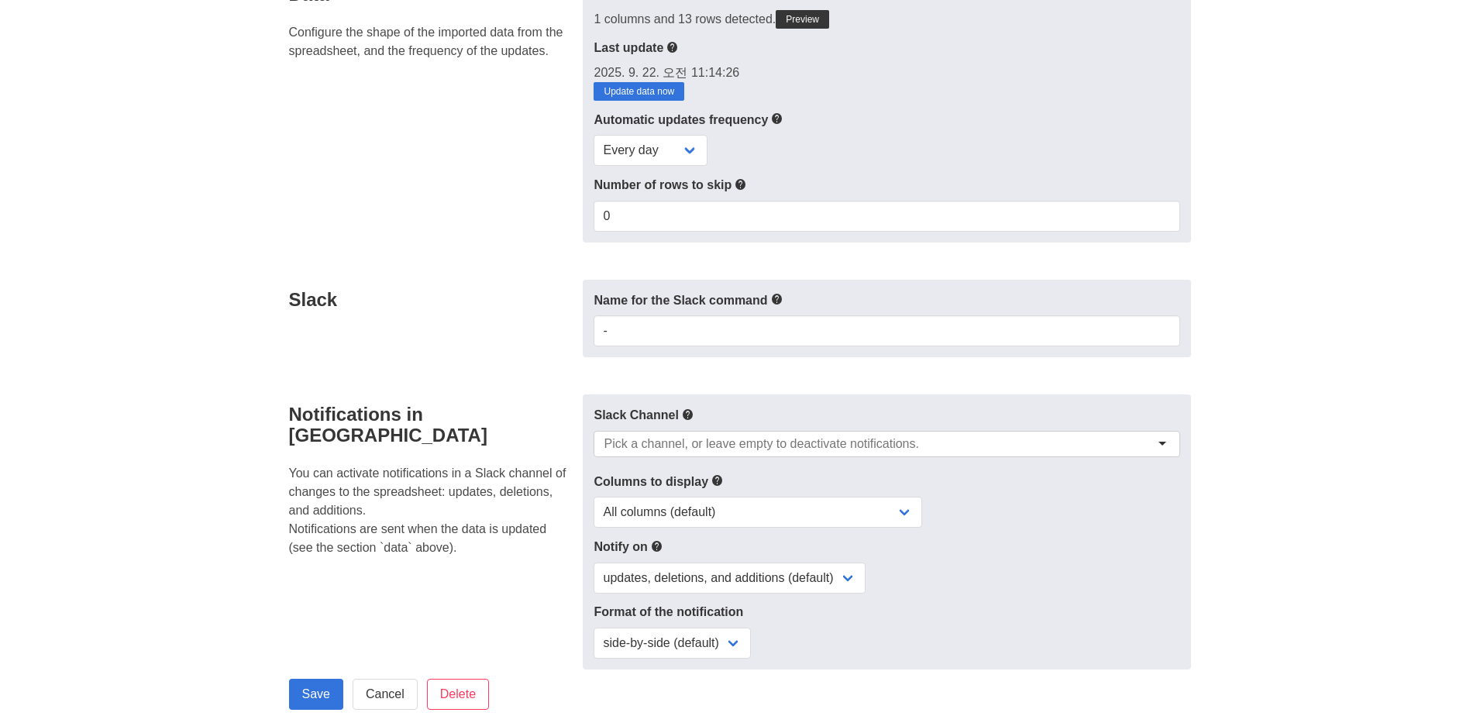
scroll to position [232, 0]
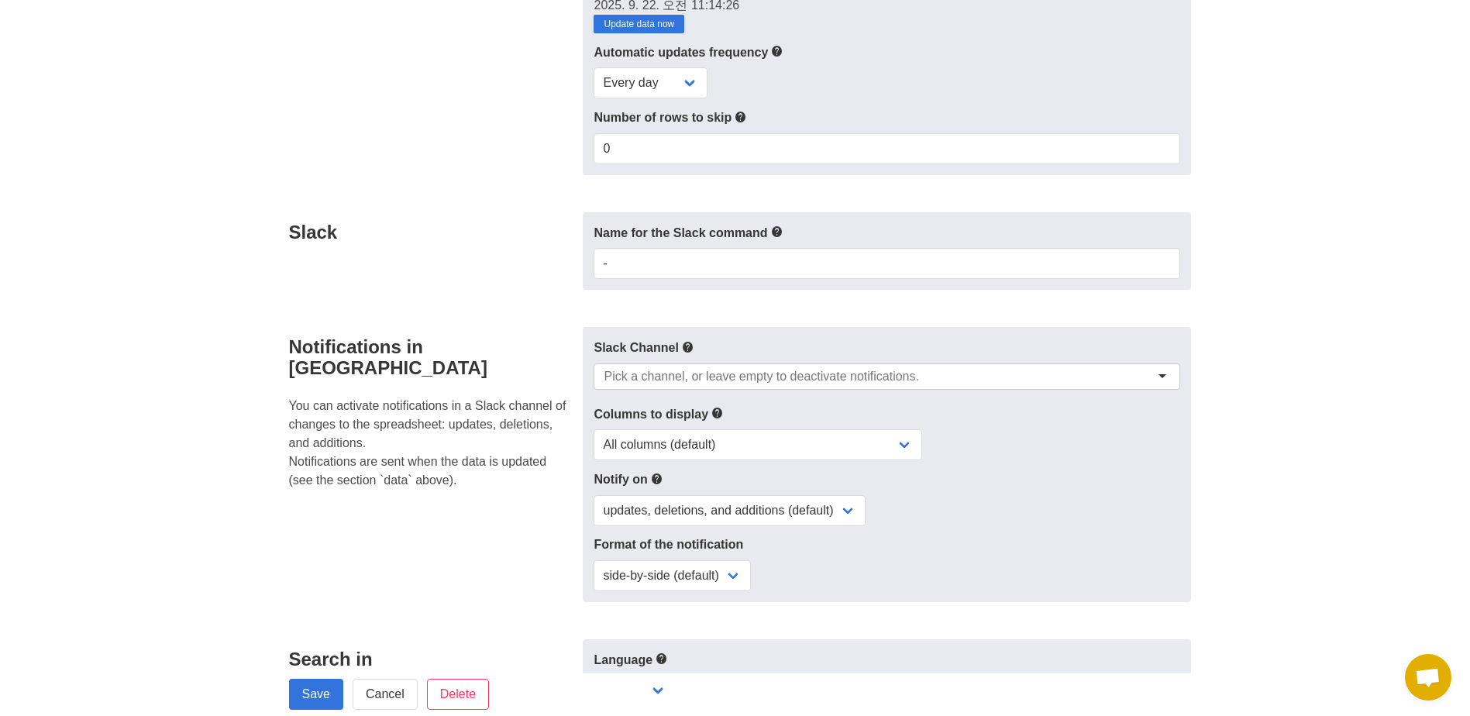
click at [990, 372] on div at bounding box center [887, 376] width 586 height 26
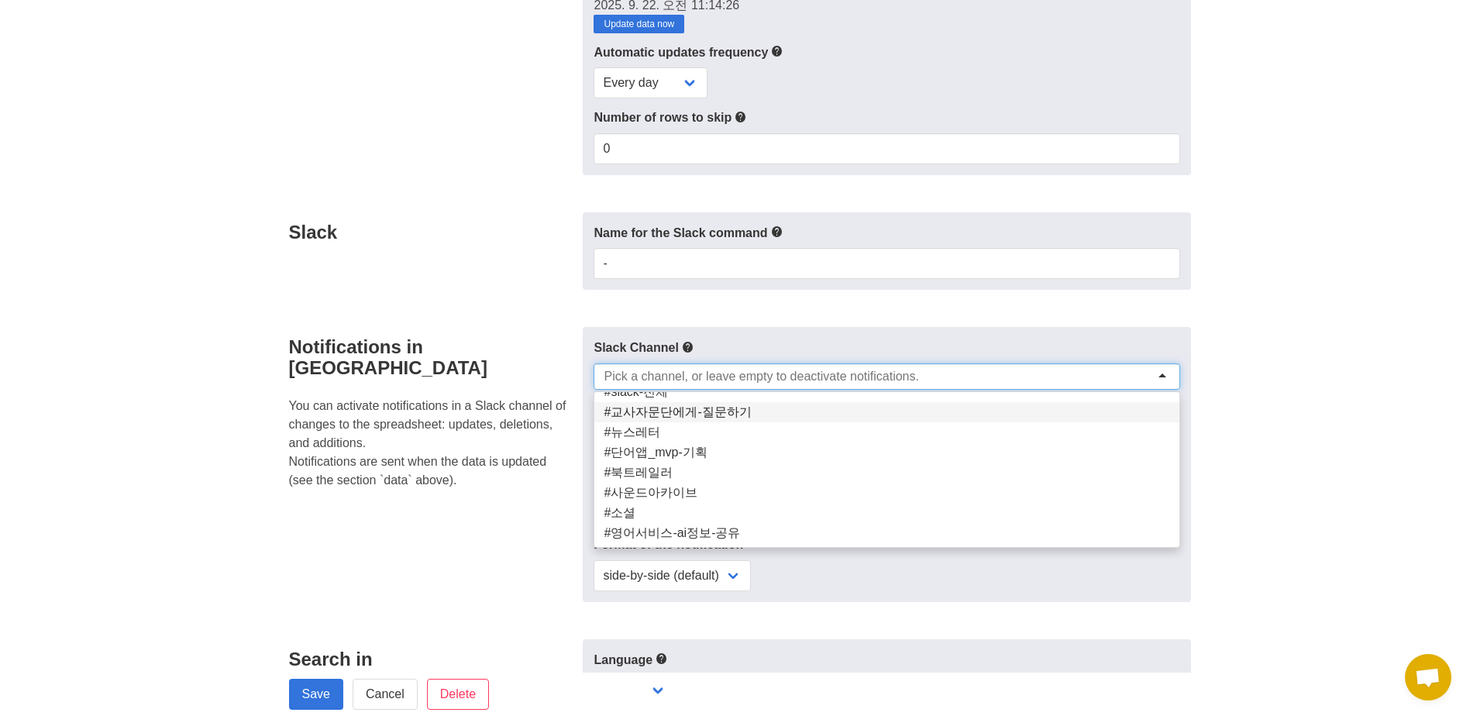
scroll to position [135, 0]
click at [1261, 492] on section "영어 앱 서비스 개발 일정(250620) / 일정 Open in Google Sheets Data Configure the shape of t…" at bounding box center [735, 479] width 1470 height 1336
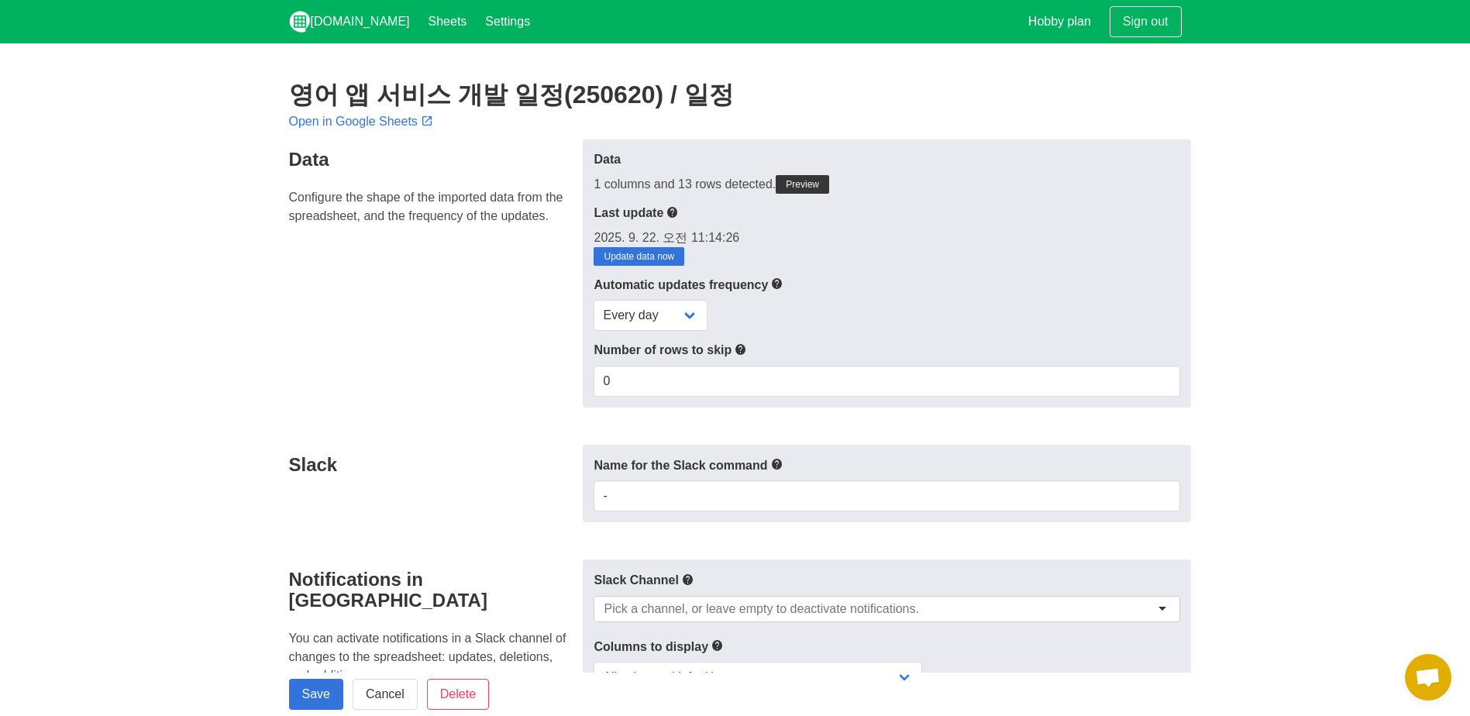
scroll to position [310, 0]
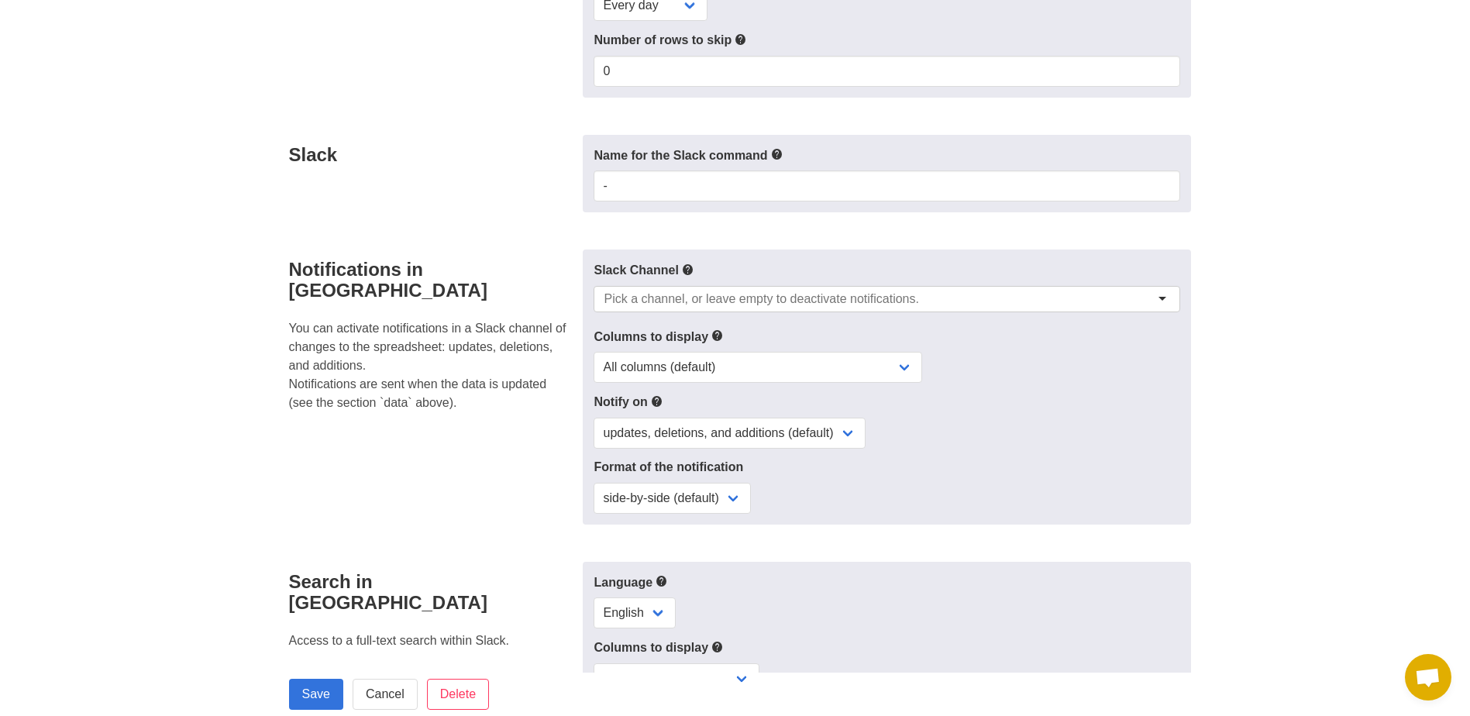
click at [829, 299] on input "select-one" at bounding box center [761, 298] width 315 height 15
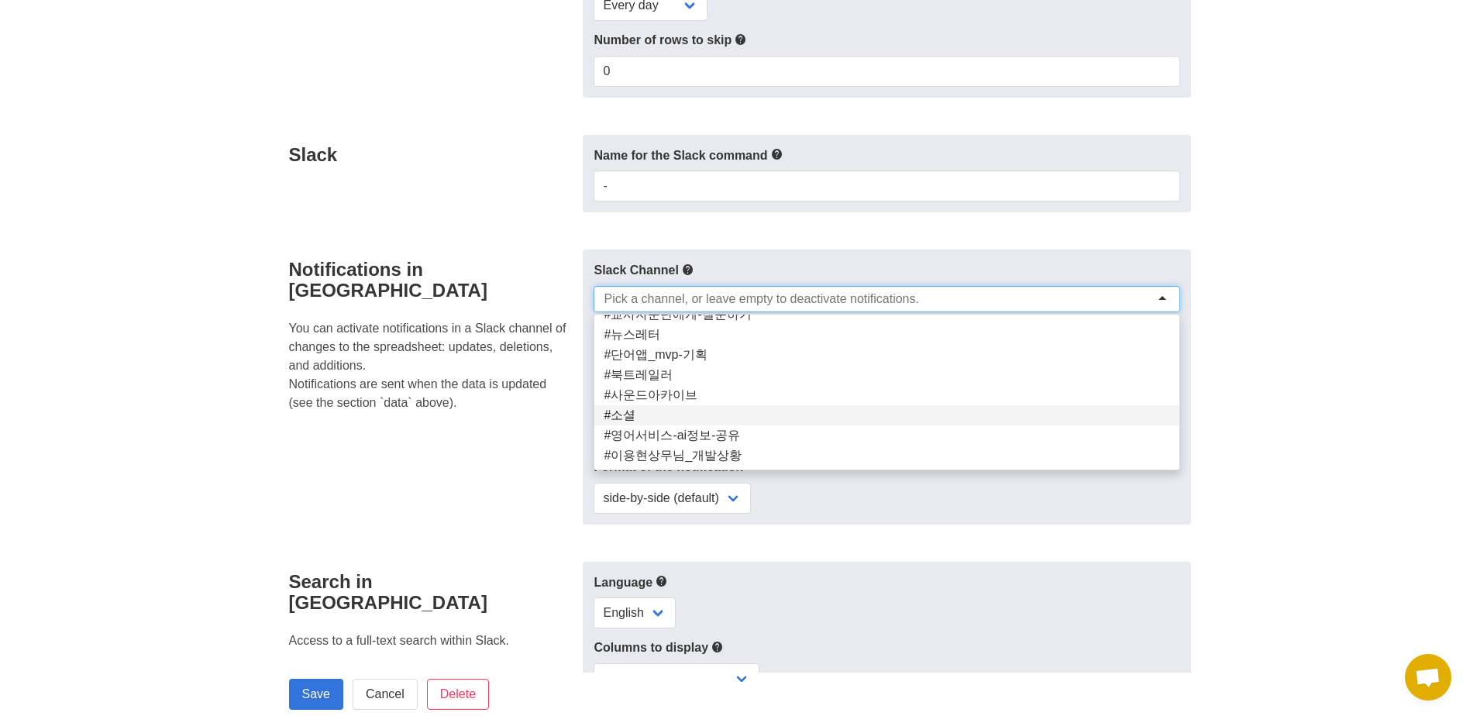
scroll to position [0, 0]
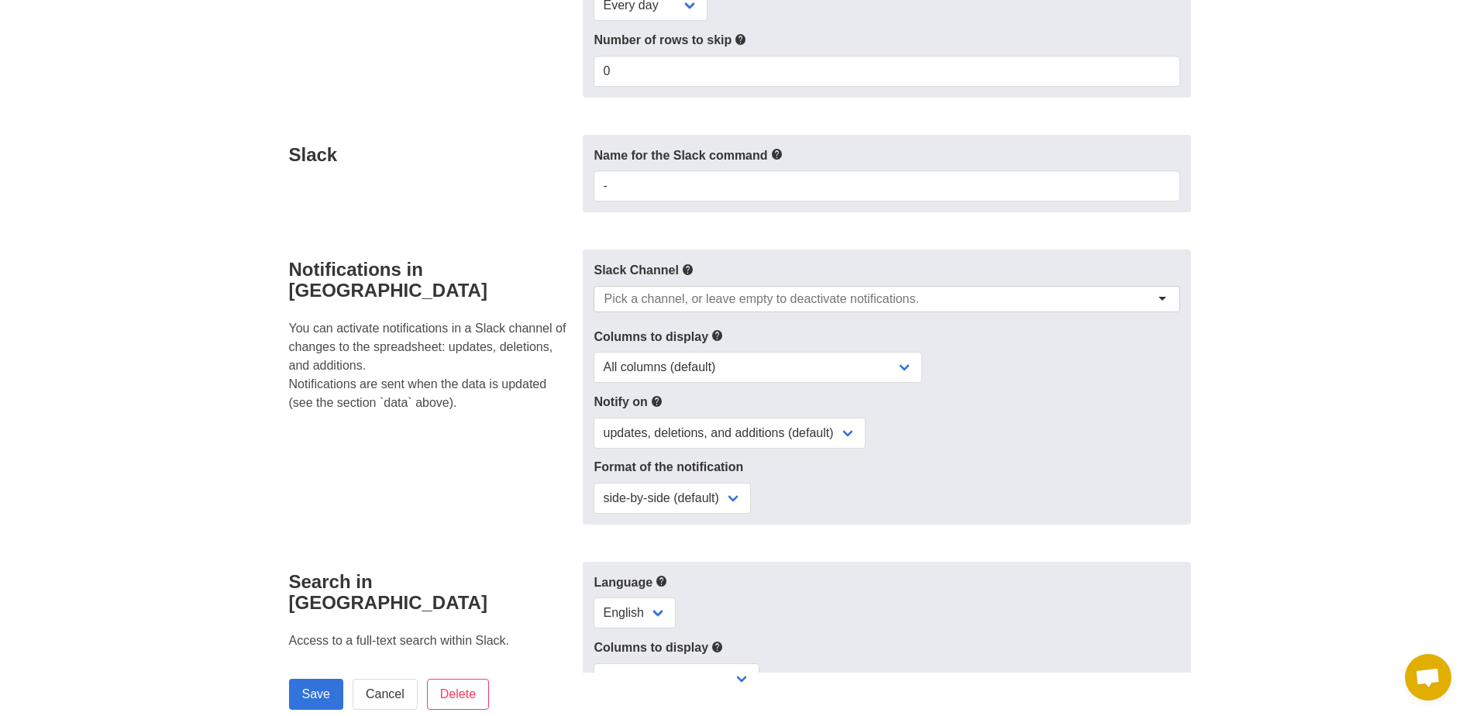
click at [857, 306] on div at bounding box center [887, 299] width 586 height 26
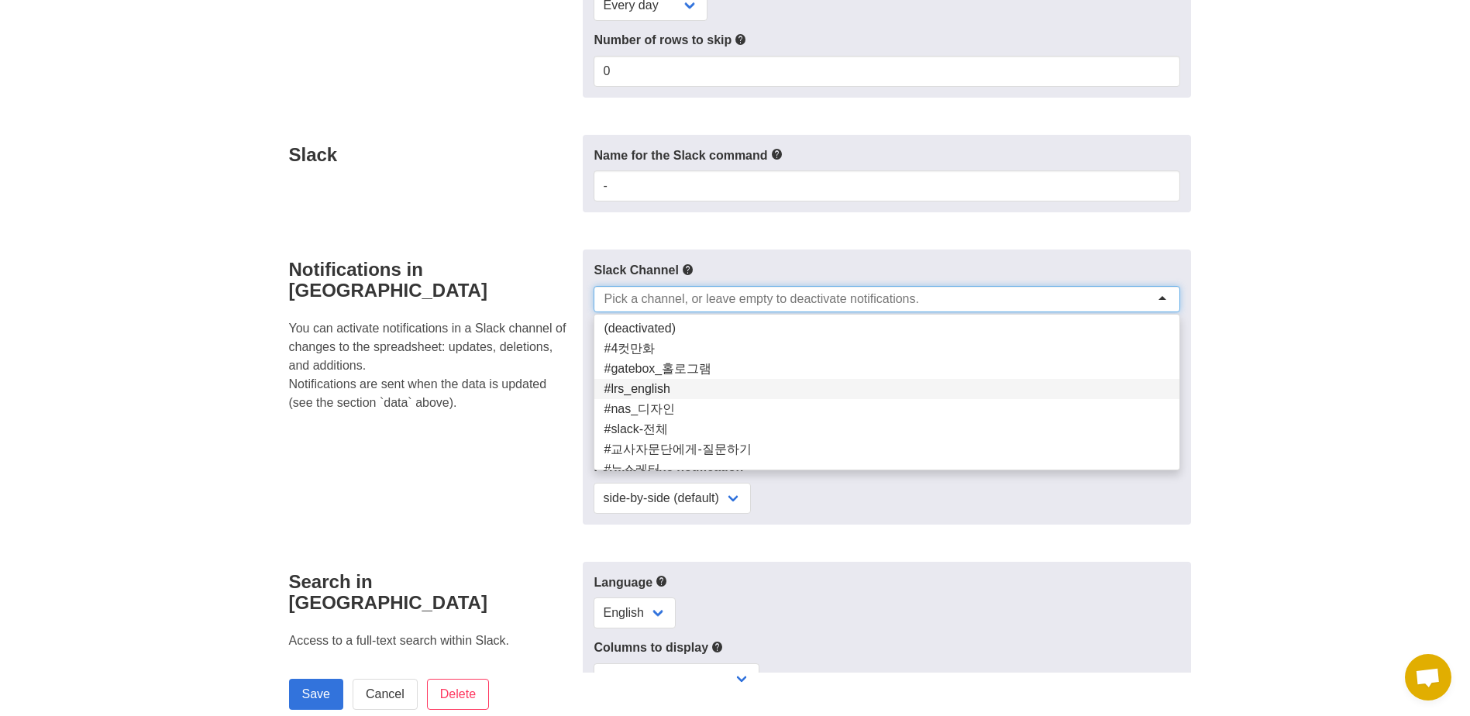
click at [1254, 387] on section "영어 앱 서비스 개발 일정(250620) / 일정 Open in Google Sheets Data Configure the shape of t…" at bounding box center [735, 401] width 1470 height 1336
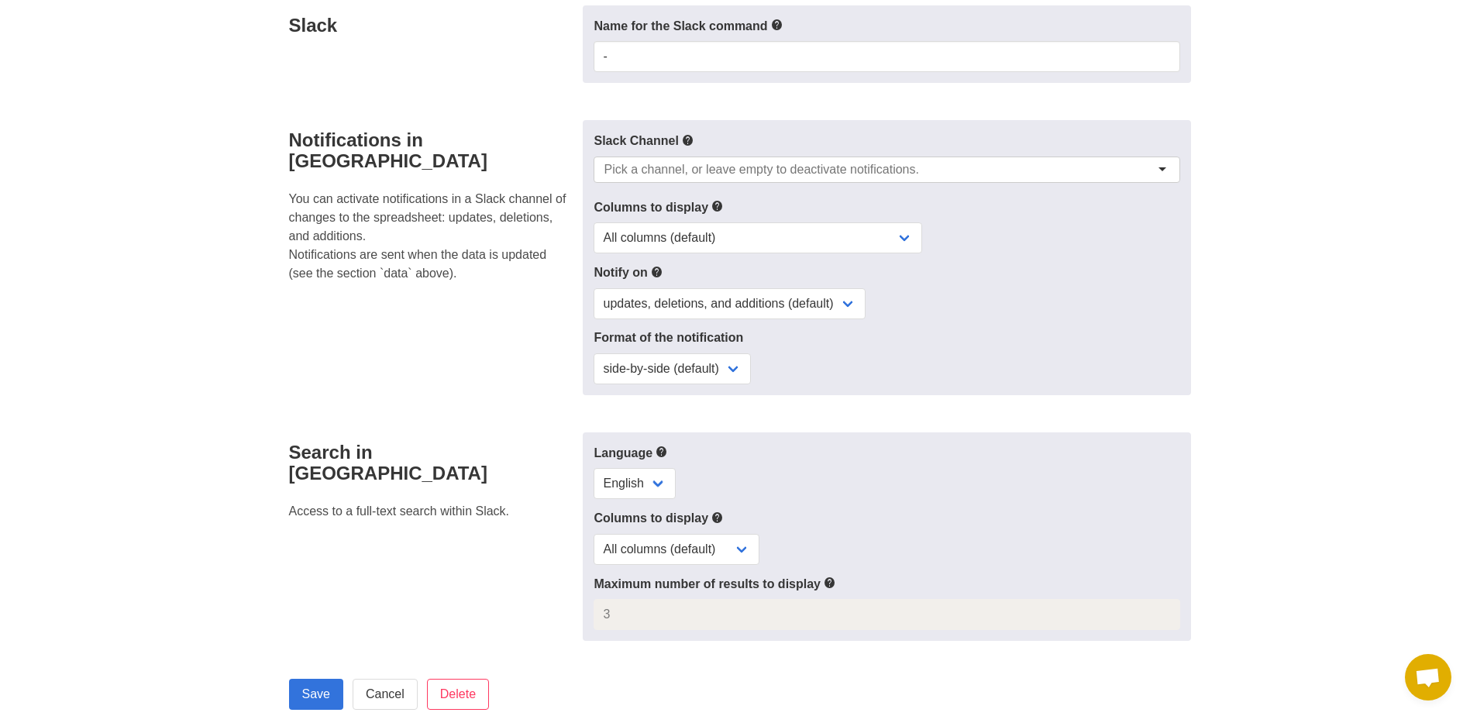
scroll to position [465, 0]
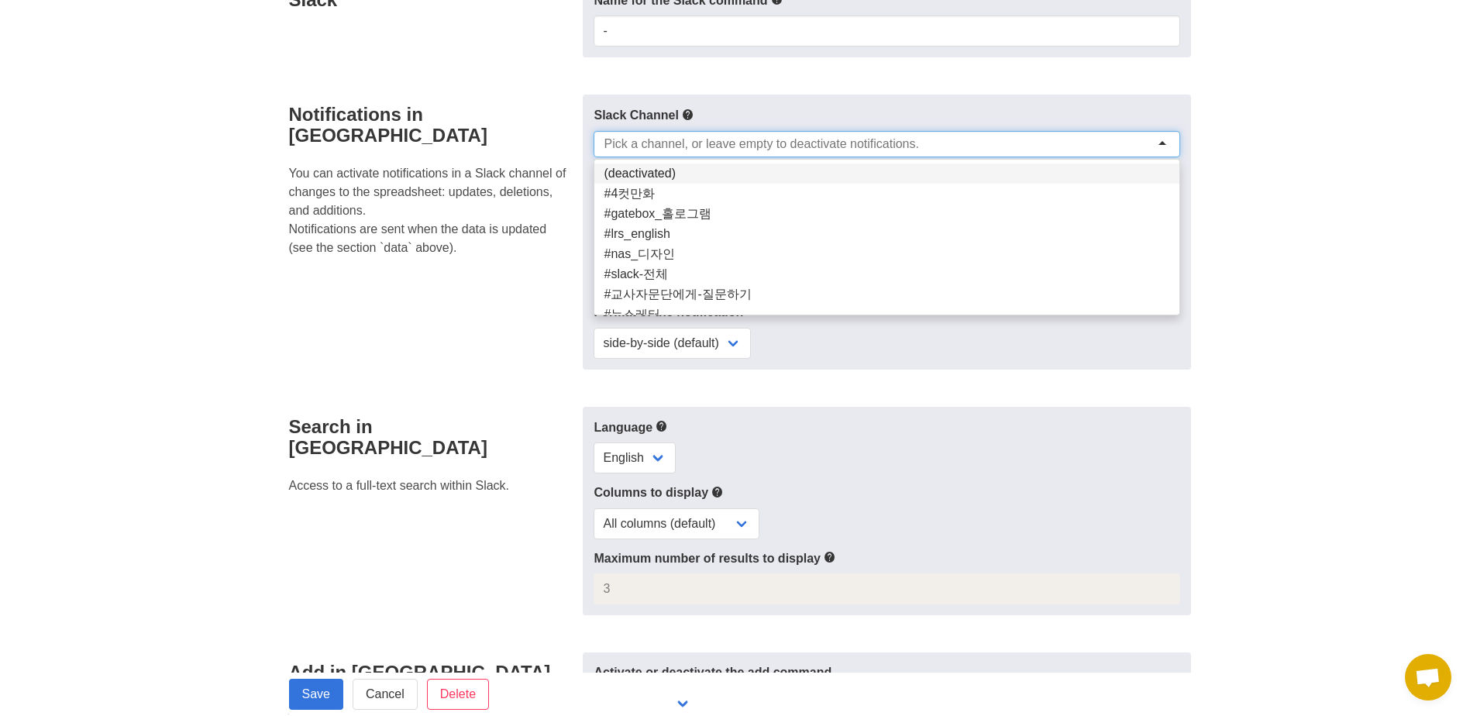
click at [1152, 139] on div at bounding box center [887, 144] width 586 height 26
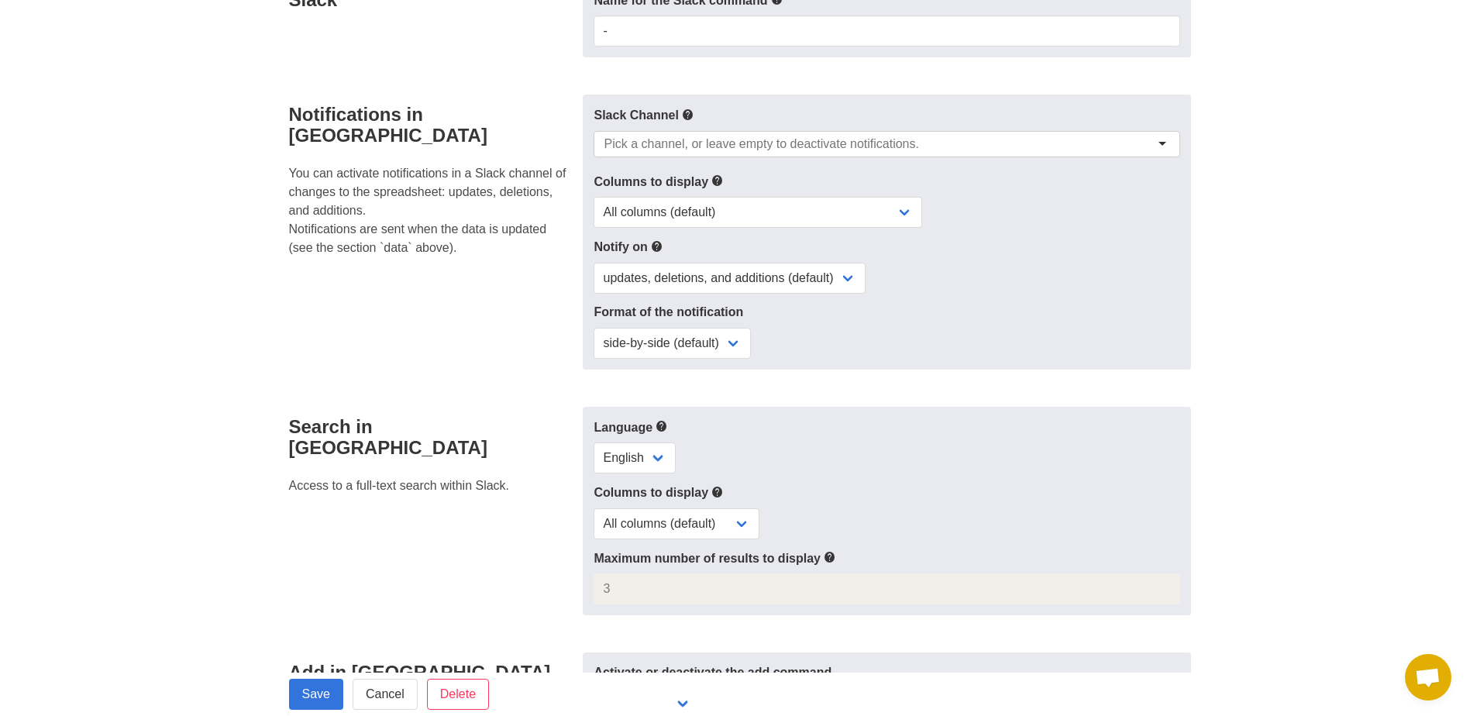
click at [1329, 382] on section "영어 앱 서비스 개발 일정(250620) / 일정 Open in Google Sheets Data Configure the shape of t…" at bounding box center [735, 246] width 1470 height 1336
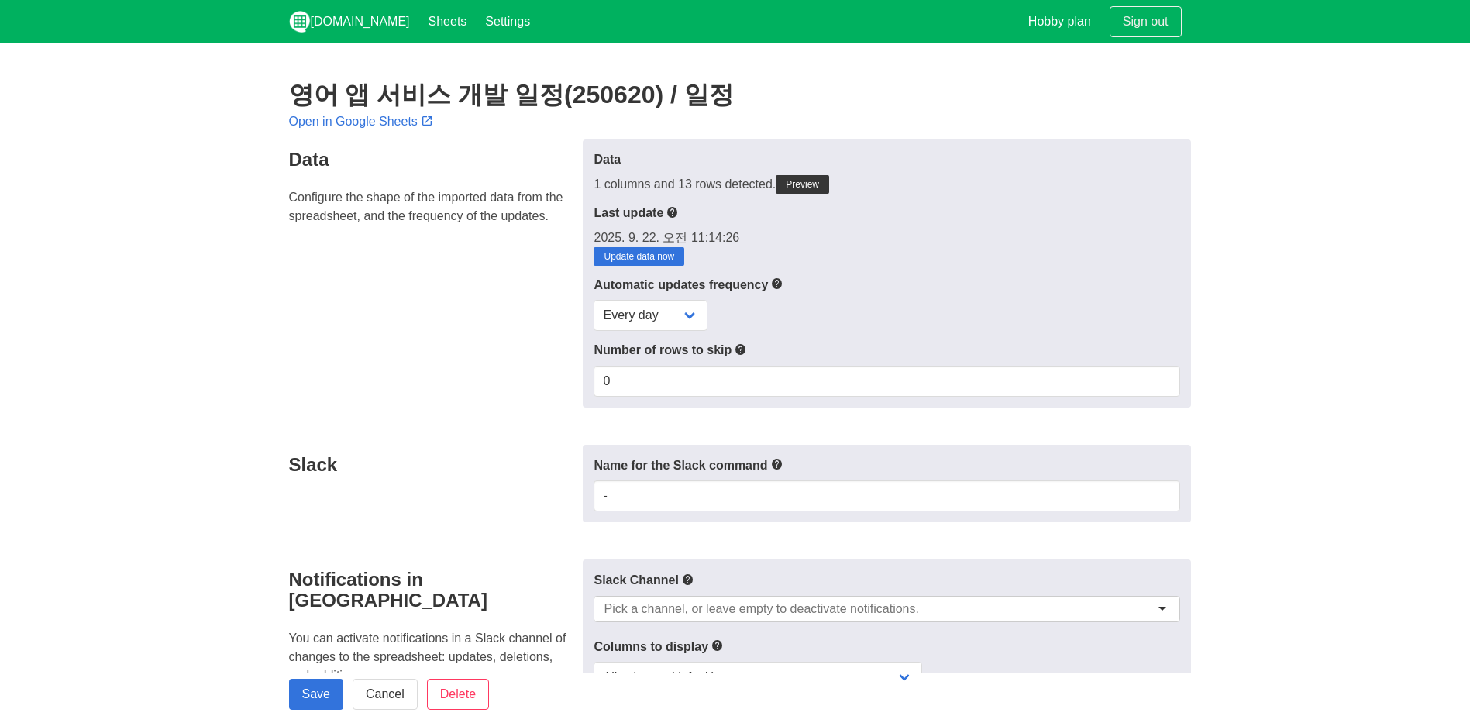
scroll to position [467, 0]
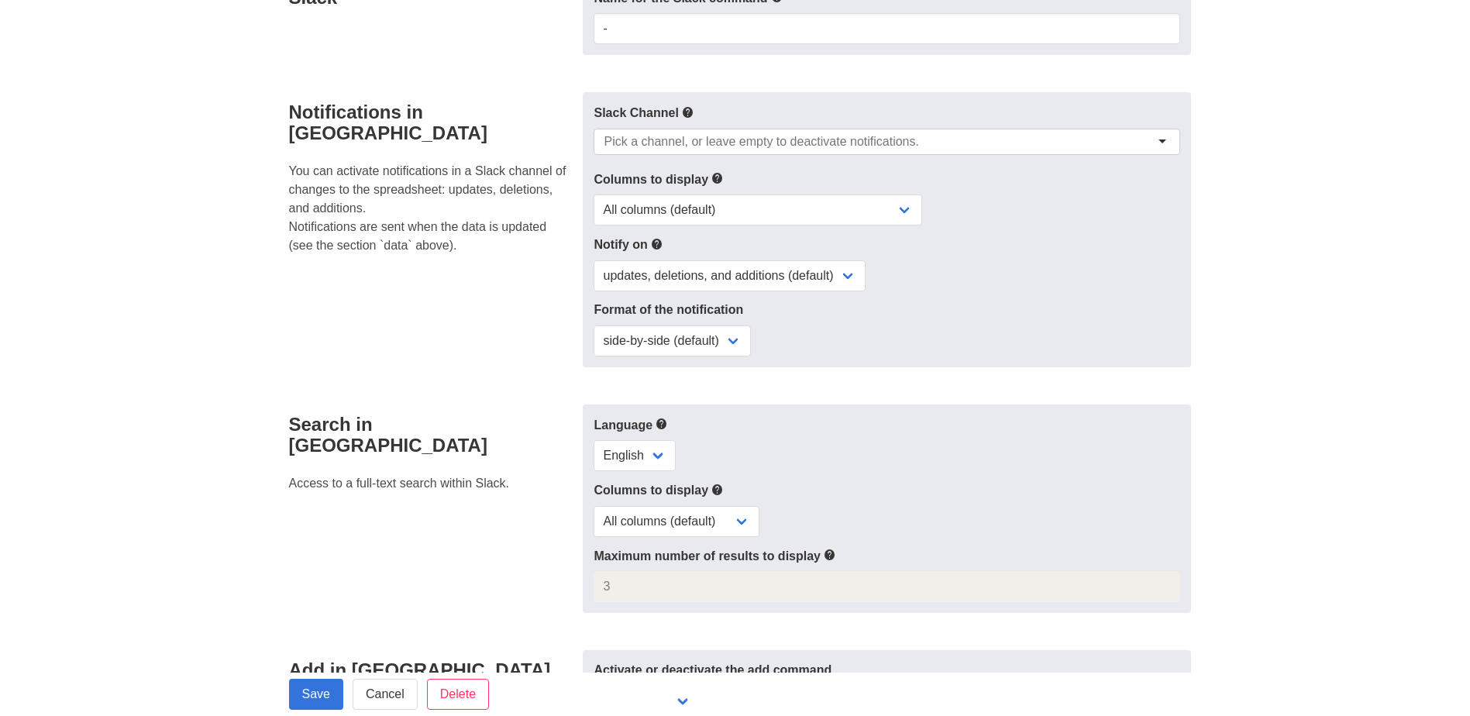
click at [876, 137] on input "select-one" at bounding box center [761, 141] width 315 height 15
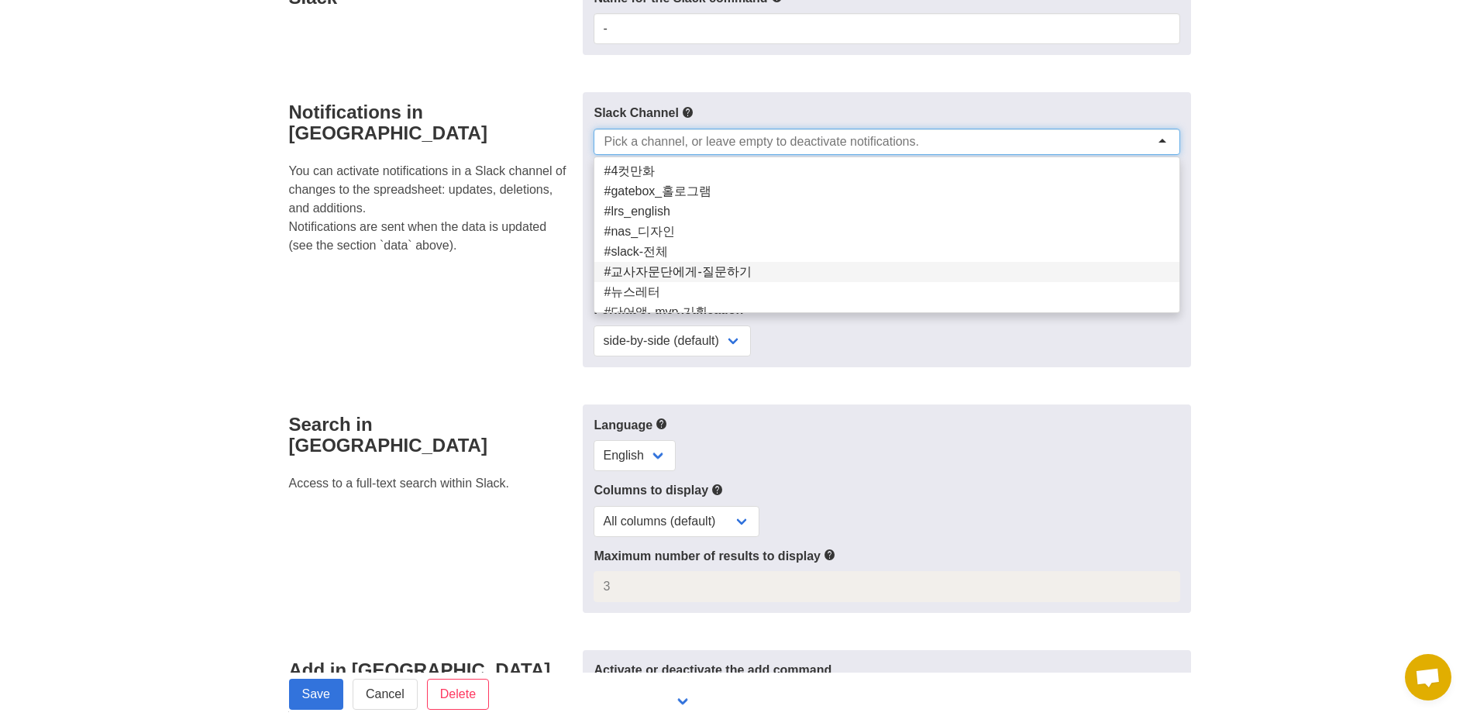
scroll to position [0, 0]
click at [1266, 260] on section "영어 앱 서비스 개발 일정(250620) / 일정 Open in Google Sheets Data Configure the shape of t…" at bounding box center [735, 244] width 1470 height 1336
